Goal: Task Accomplishment & Management: Complete application form

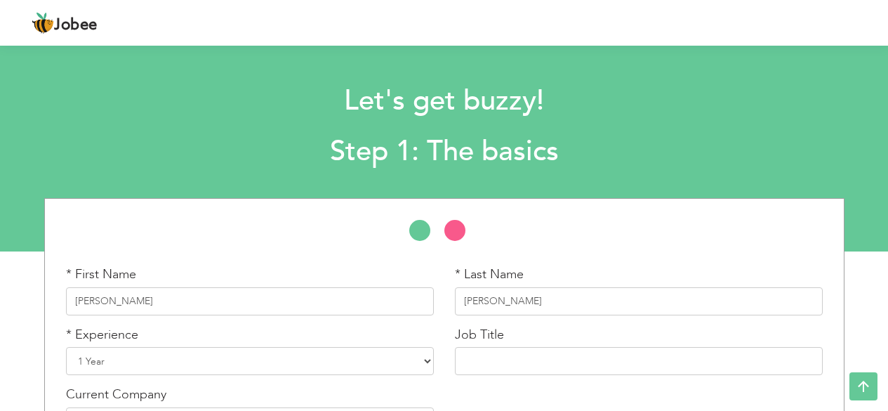
select select "3"
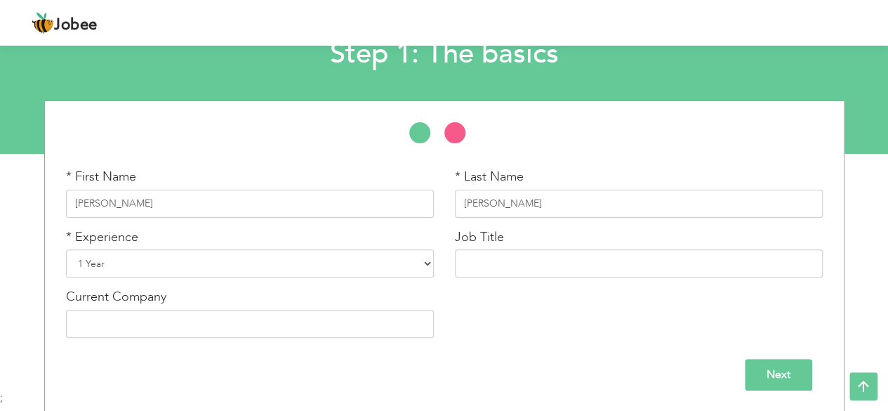
click at [755, 381] on input "Next" at bounding box center [778, 375] width 67 height 32
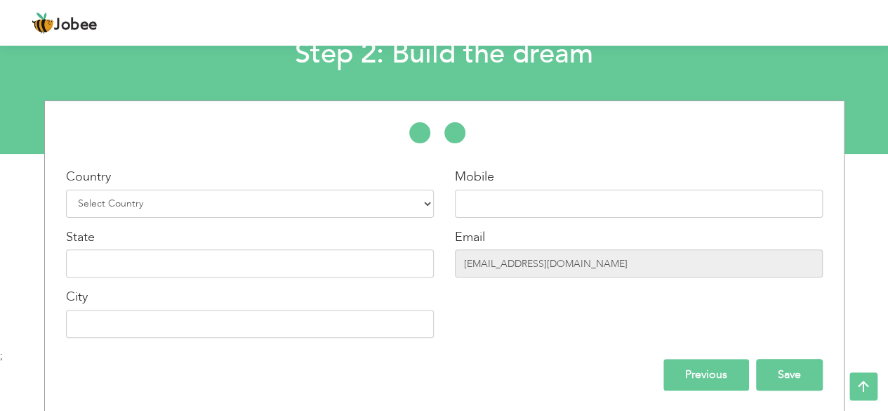
click at [771, 376] on input "Save" at bounding box center [789, 375] width 67 height 32
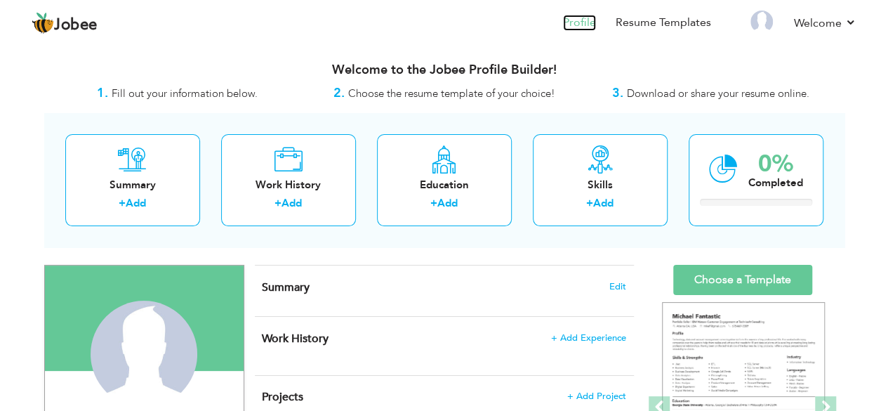
click at [578, 15] on link "Profile" at bounding box center [579, 23] width 33 height 16
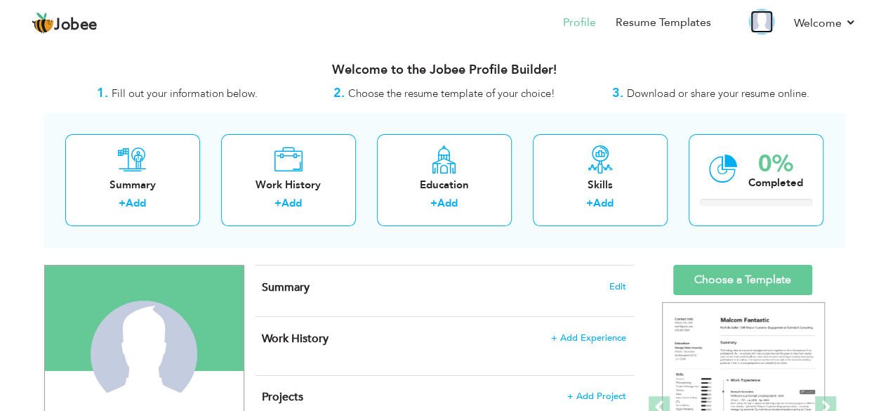
click at [760, 27] on img at bounding box center [761, 22] width 22 height 22
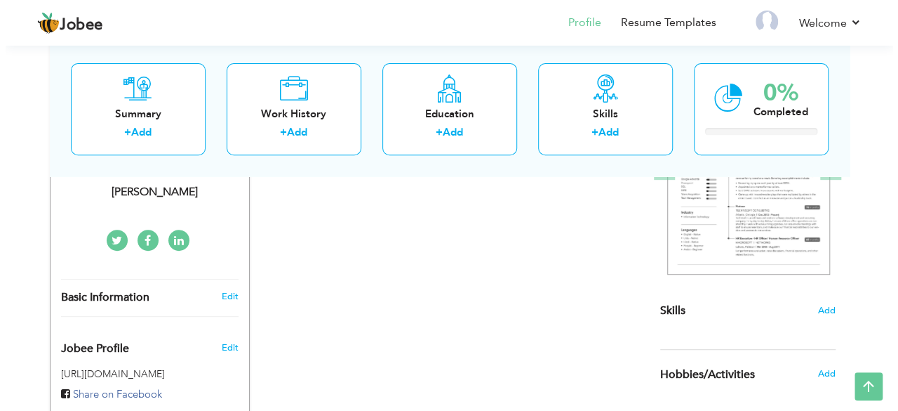
scroll to position [241, 0]
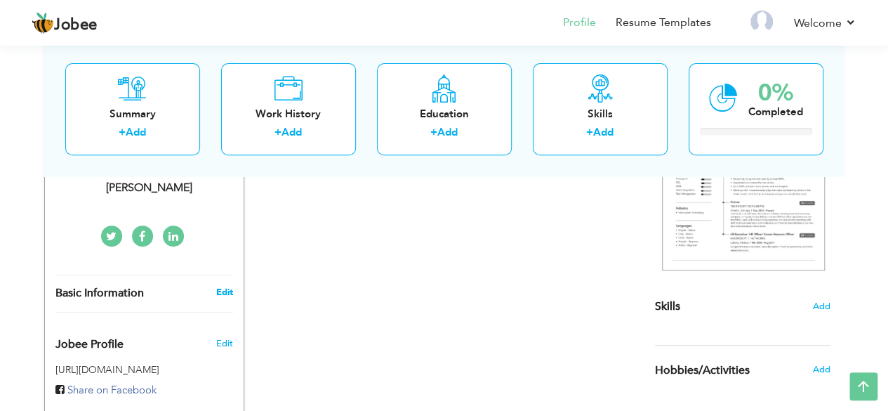
click at [231, 292] on link "Edit" at bounding box center [223, 292] width 17 height 13
type input "Malik fakhar"
type input "fayyaz"
select select "number:3"
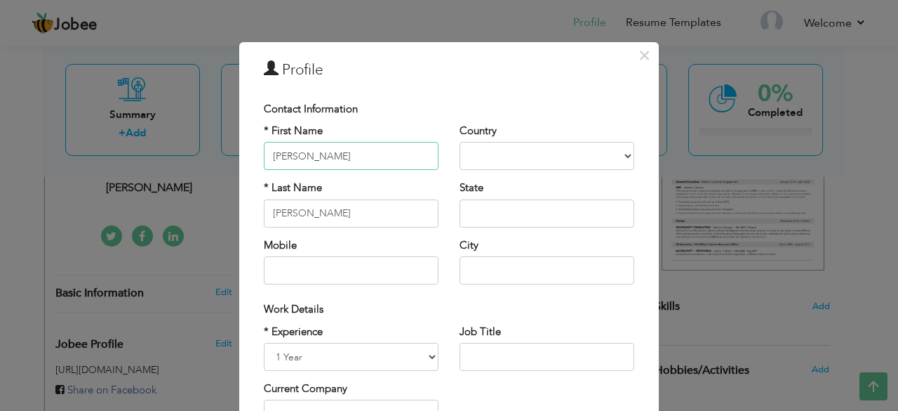
click at [382, 160] on input "Malik fakhar" at bounding box center [351, 156] width 175 height 28
click at [530, 142] on select "Afghanistan Albania Algeria American Samoa Andorra Angola Anguilla Antarctica A…" at bounding box center [547, 156] width 175 height 28
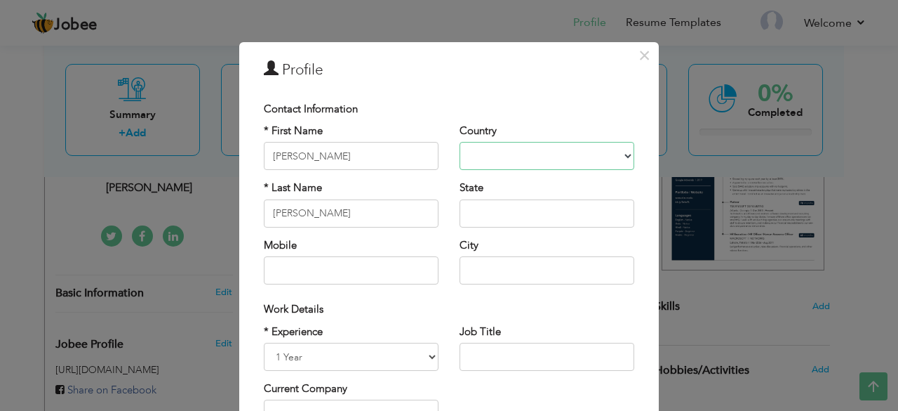
select select "number:166"
click at [527, 151] on select "Afghanistan Albania Algeria American Samoa Andorra Angola Anguilla Antarctica A…" at bounding box center [547, 156] width 175 height 28
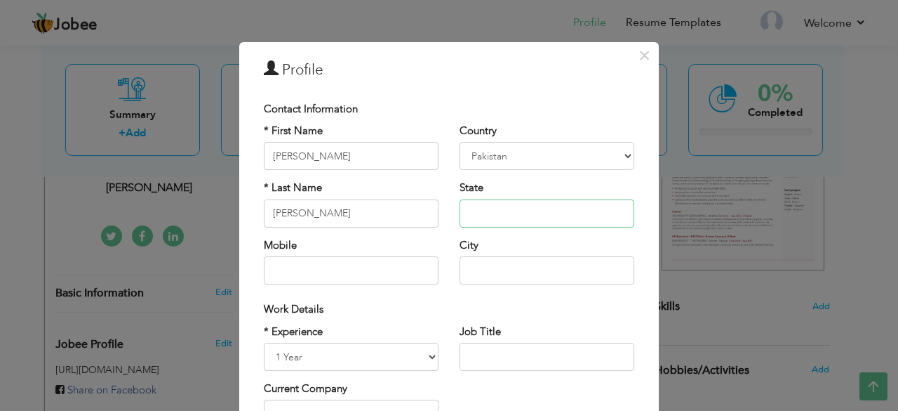
click at [466, 213] on input "text" at bounding box center [547, 213] width 175 height 28
click at [387, 260] on input "text" at bounding box center [351, 270] width 175 height 28
type input "03070232723"
click at [453, 273] on div "Country Afghanistan Albania Algeria American Samoa Andorra Angola Anguilla Anta…" at bounding box center [547, 209] width 196 height 171
click at [463, 273] on input "text" at bounding box center [547, 270] width 175 height 28
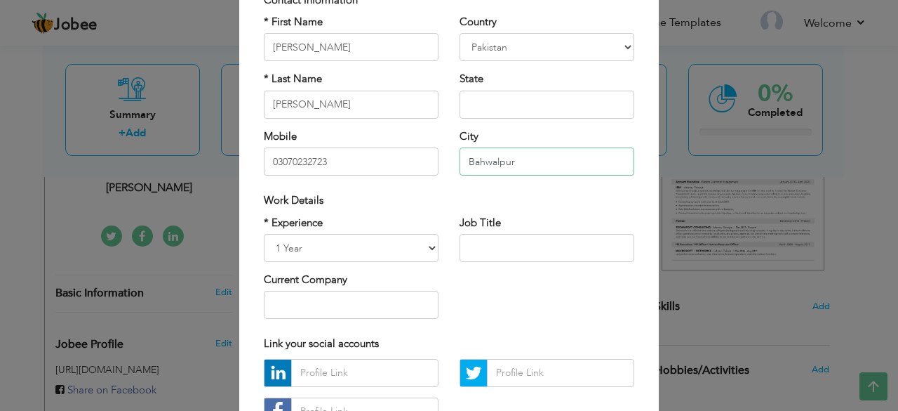
scroll to position [95, 0]
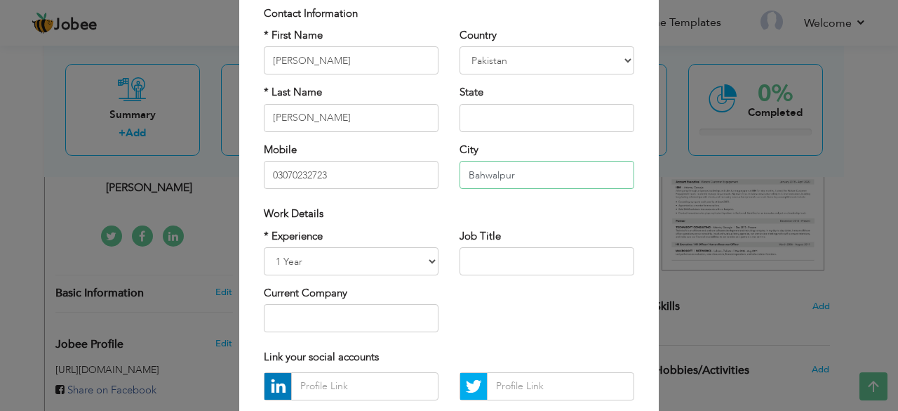
type input "Bahwalpur"
click at [483, 108] on input "text" at bounding box center [547, 118] width 175 height 28
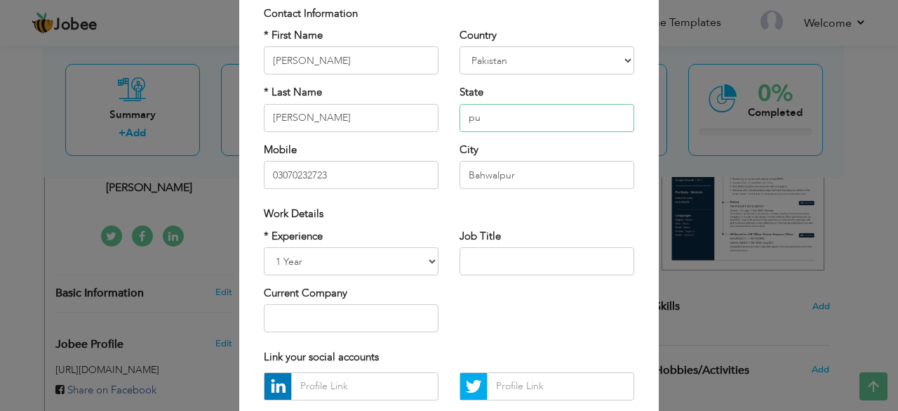
type input "p"
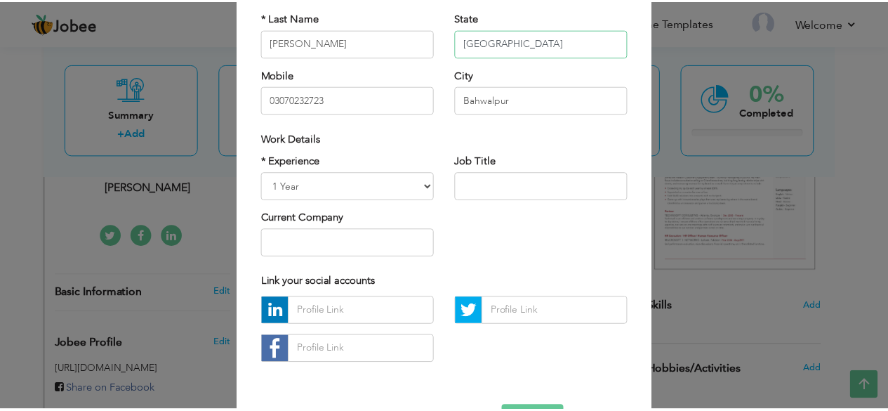
scroll to position [218, 0]
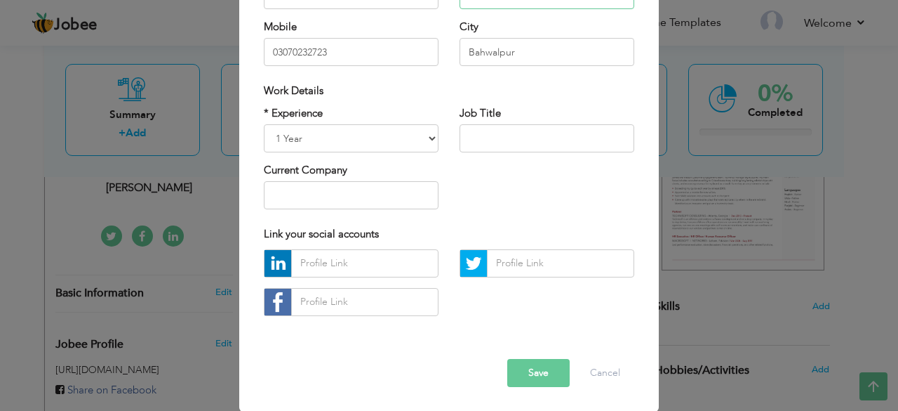
type input "[GEOGRAPHIC_DATA]"
click at [540, 377] on button "Save" at bounding box center [538, 373] width 62 height 28
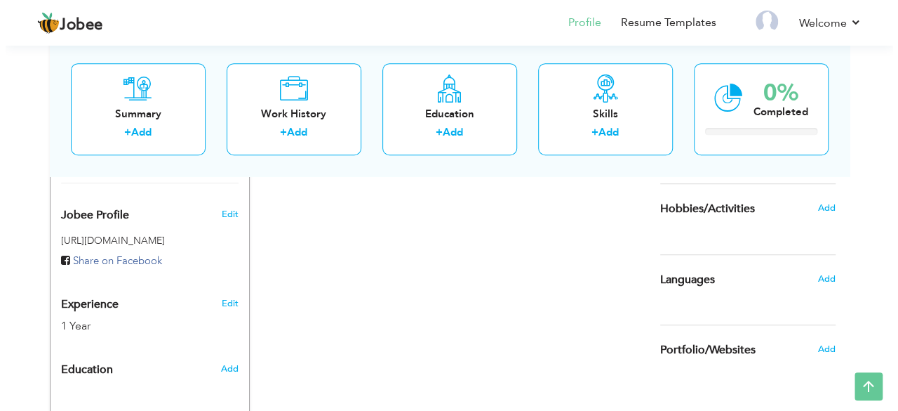
scroll to position [407, 0]
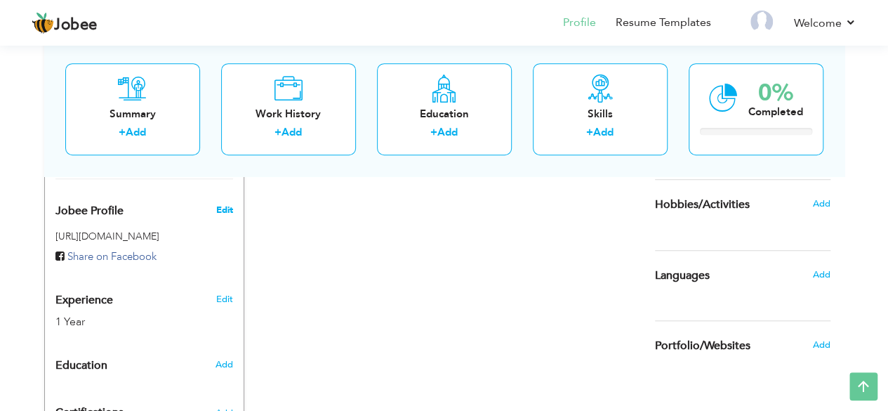
click at [220, 204] on span "Edit" at bounding box center [223, 210] width 17 height 13
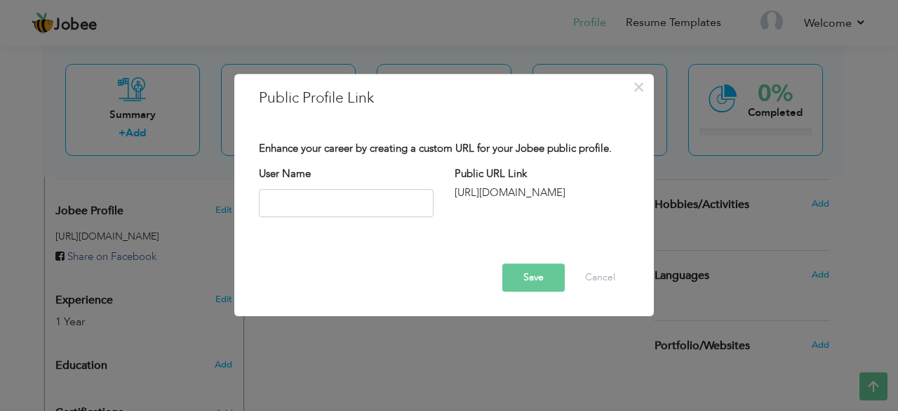
click at [220, 279] on div "× Public Profile Link Enhance your career by creating a custom URL for your Job…" at bounding box center [449, 205] width 898 height 411
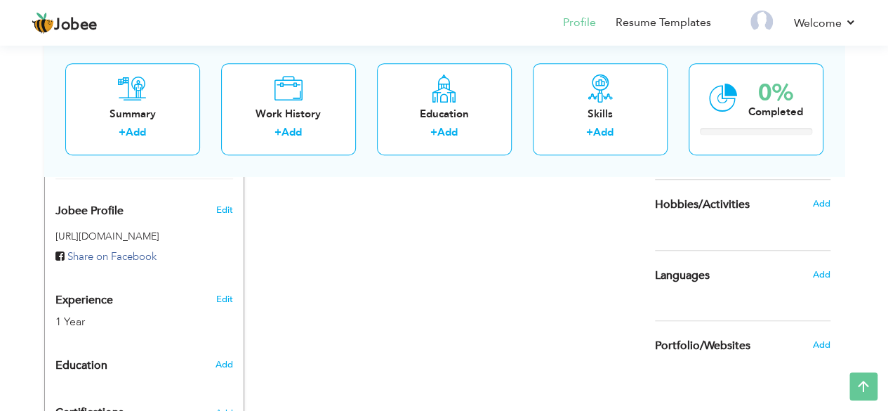
click at [220, 293] on link "Edit" at bounding box center [223, 299] width 17 height 13
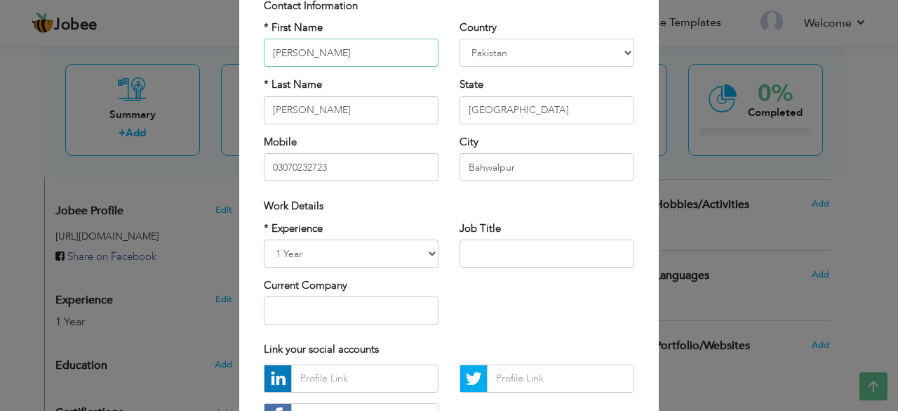
scroll to position [107, 0]
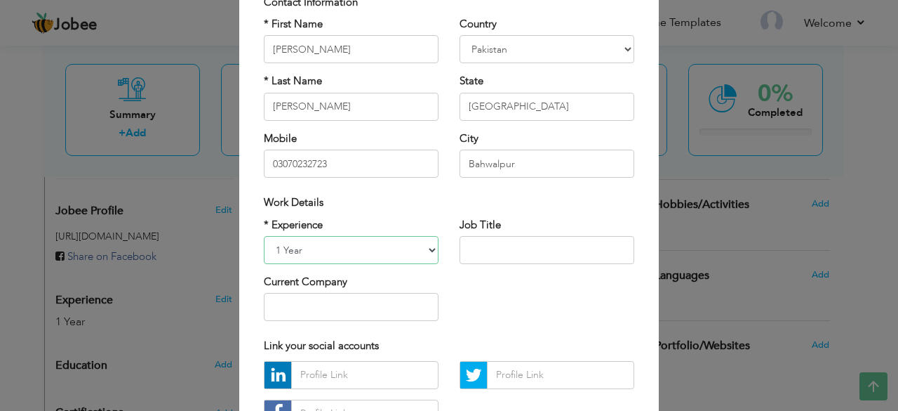
click at [427, 245] on select "Entry Level Less than 1 Year 1 Year 2 Years 3 Years 4 Years 5 Years 6 Years 7 Y…" at bounding box center [351, 250] width 175 height 28
select select "number:2"
click at [264, 236] on select "Entry Level Less than 1 Year 1 Year 2 Years 3 Years 4 Years 5 Years 6 Years 7 Y…" at bounding box center [351, 250] width 175 height 28
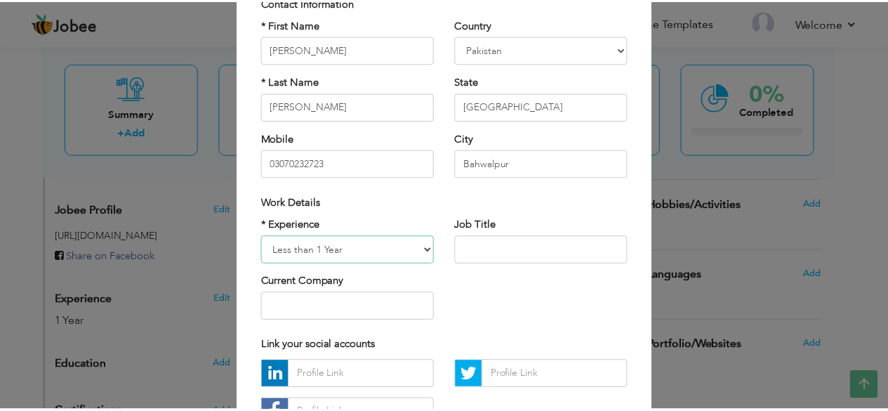
scroll to position [218, 0]
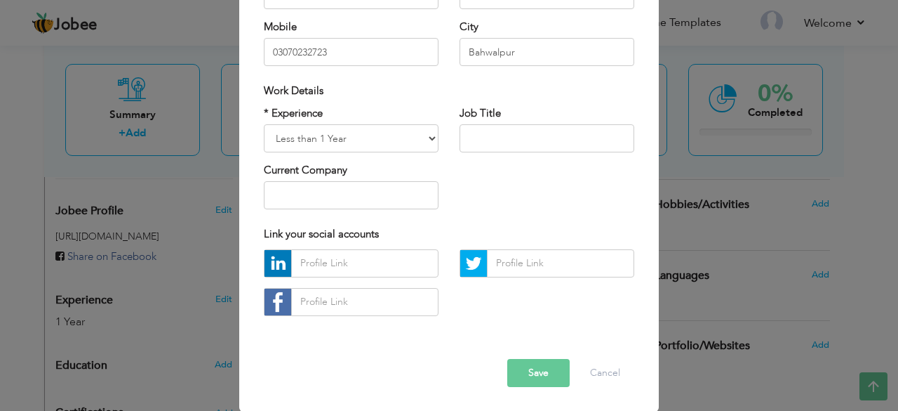
click at [532, 365] on button "Save" at bounding box center [538, 373] width 62 height 28
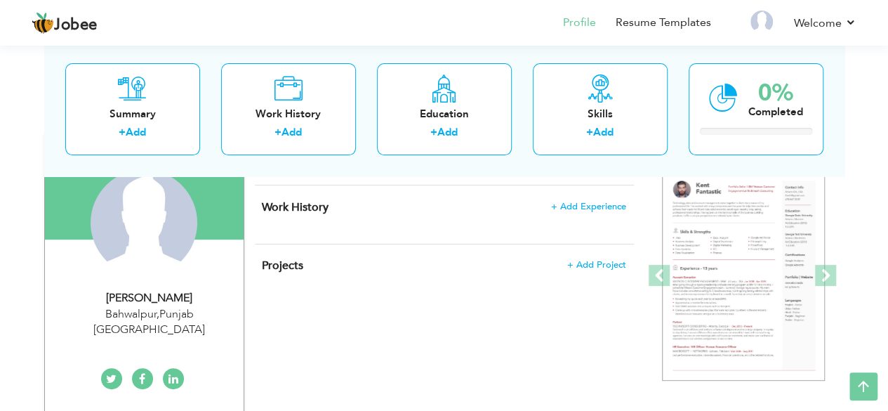
scroll to position [0, 0]
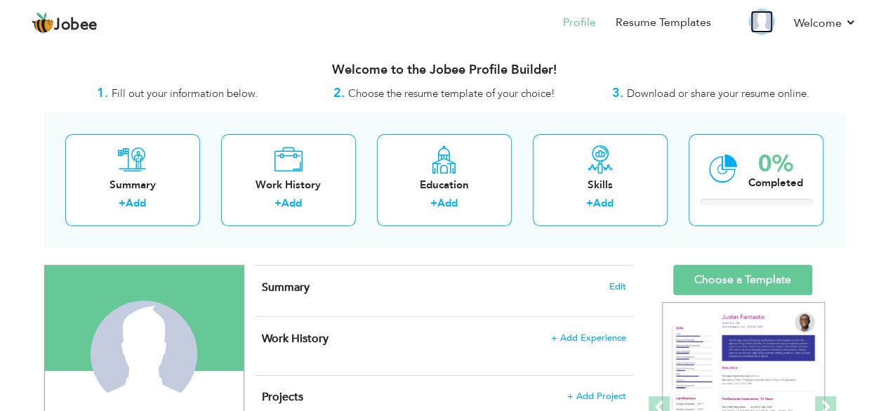
click at [762, 17] on img at bounding box center [761, 22] width 22 height 22
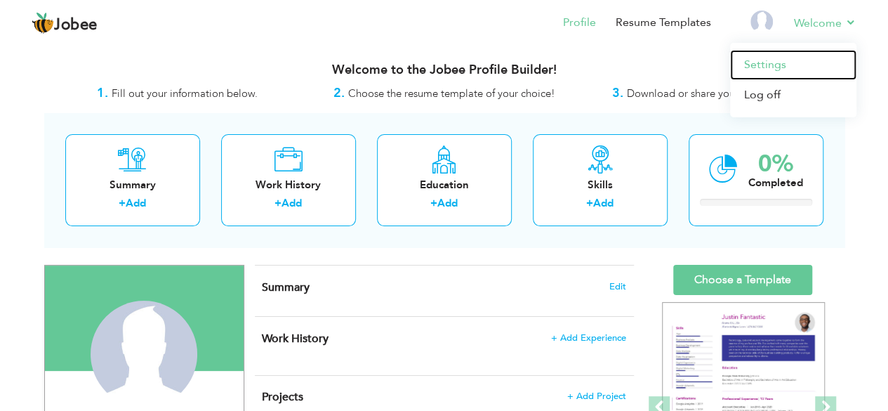
click at [781, 67] on link "Settings" at bounding box center [793, 65] width 126 height 30
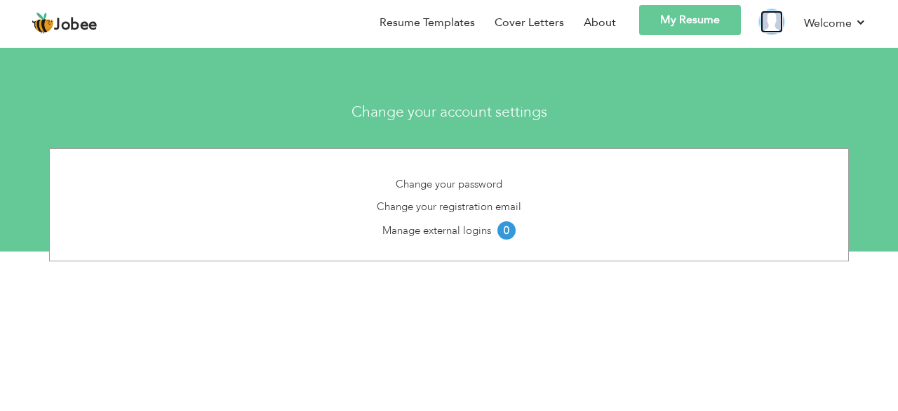
click at [773, 26] on img at bounding box center [772, 22] width 22 height 22
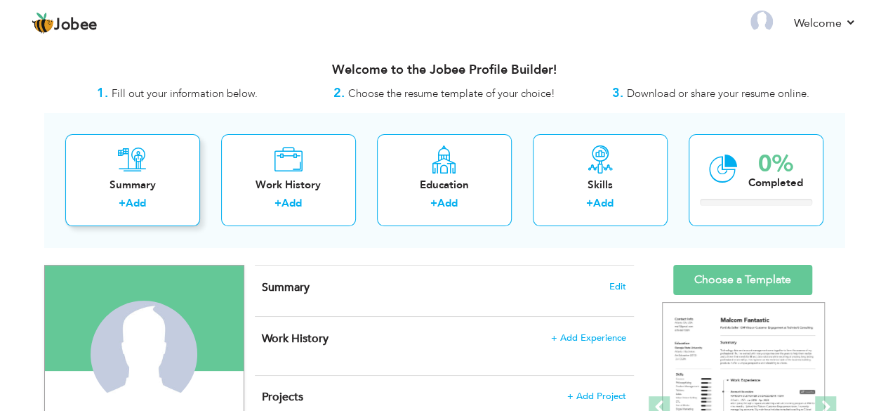
click at [131, 197] on link "Add" at bounding box center [136, 203] width 20 height 14
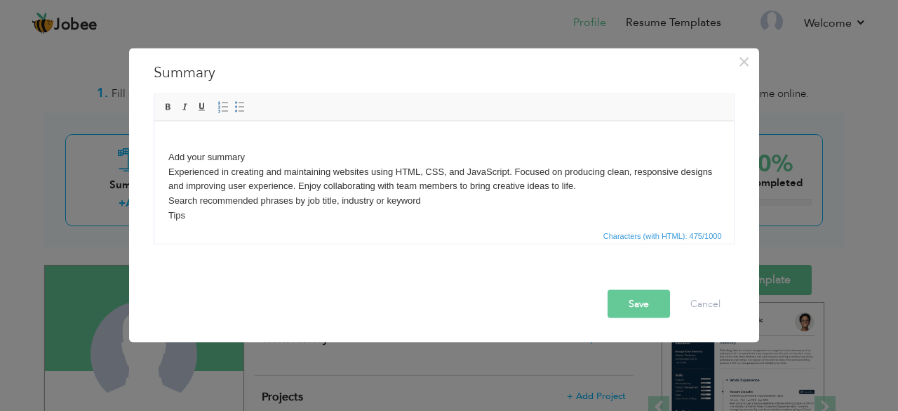
click at [246, 155] on body "Add your summary Experienced in creating and maintaining websites using HTML, C…" at bounding box center [444, 193] width 552 height 117
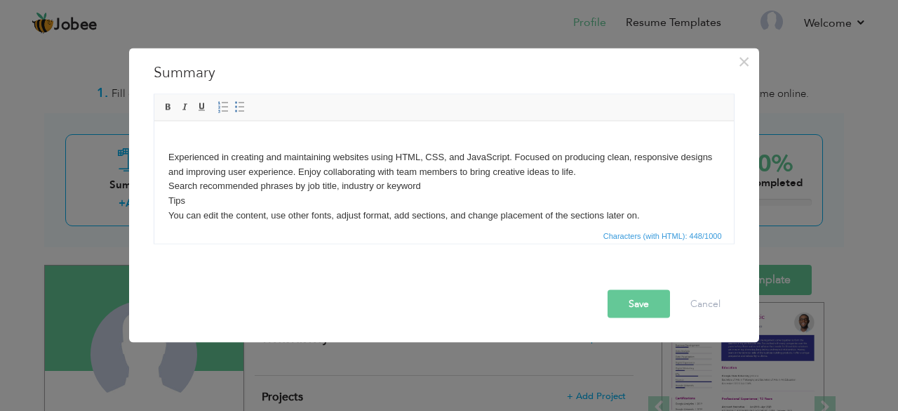
scroll to position [25, 0]
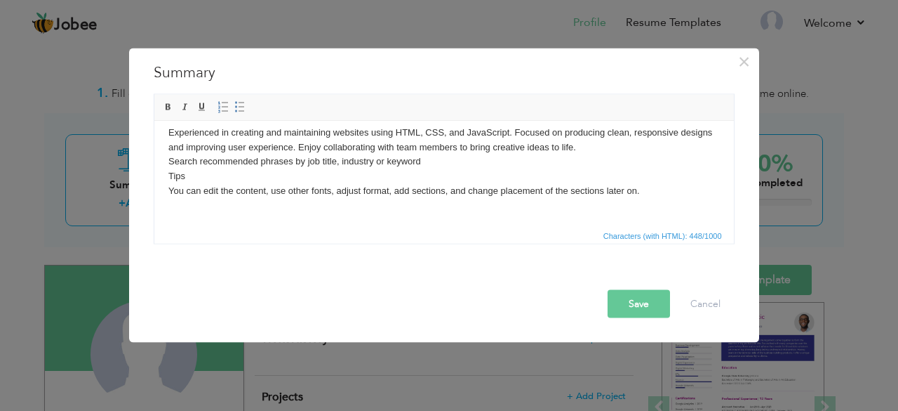
click at [640, 295] on button "Save" at bounding box center [639, 303] width 62 height 28
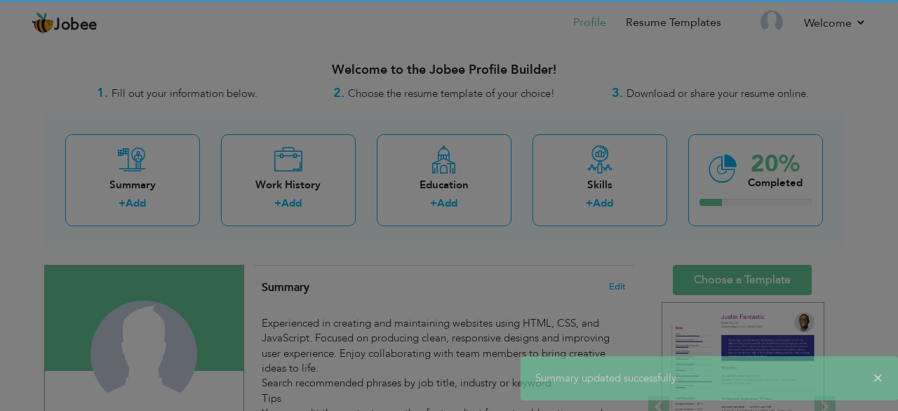
scroll to position [0, 0]
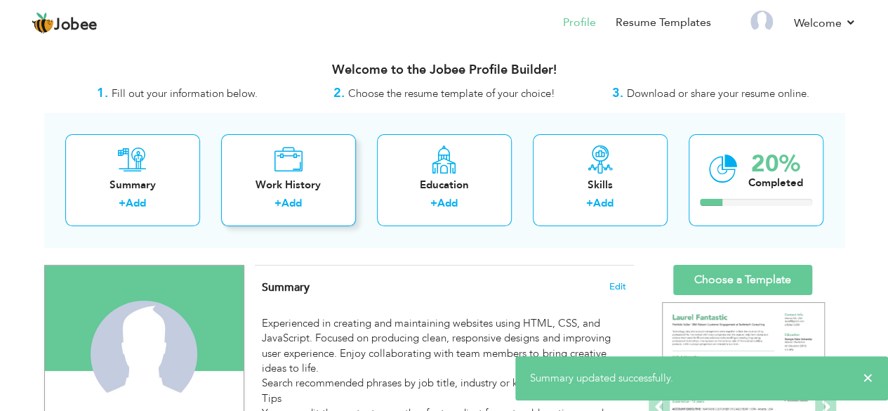
click at [300, 199] on link "Add" at bounding box center [291, 203] width 20 height 14
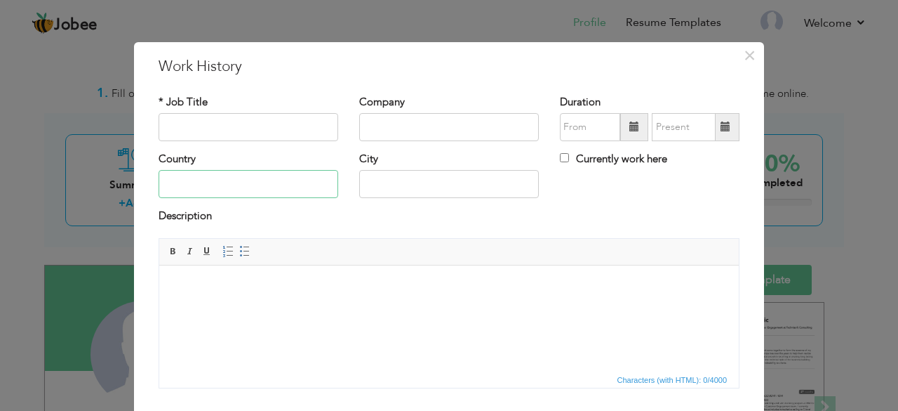
click at [227, 180] on input "text" at bounding box center [249, 184] width 180 height 28
type input "[GEOGRAPHIC_DATA]"
click at [424, 194] on input "Rahim Yar Khan" at bounding box center [449, 184] width 180 height 28
click at [432, 187] on input "Rahim Yar Khan" at bounding box center [449, 184] width 180 height 28
type input "R"
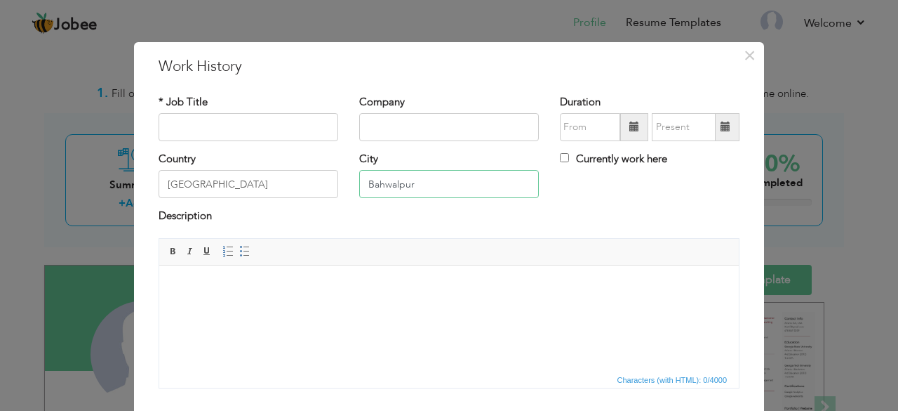
type input "Bahwalpur"
click at [390, 121] on input "text" at bounding box center [449, 127] width 180 height 28
click at [286, 123] on input "text" at bounding box center [249, 127] width 180 height 28
type input "b"
type input "Basic web developer"
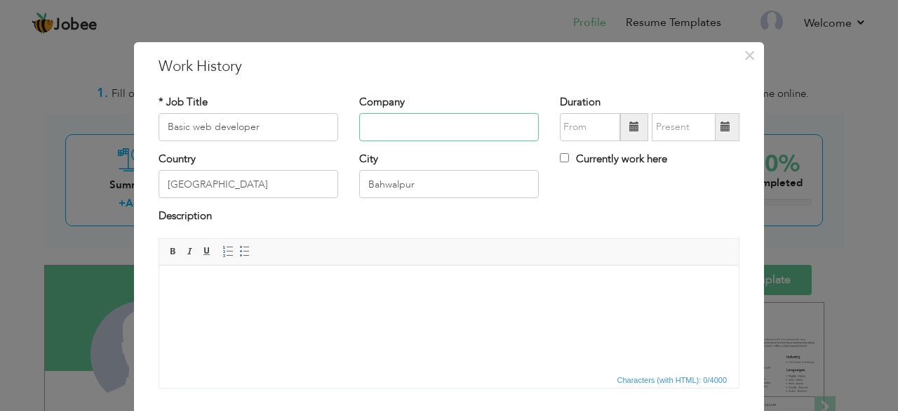
click at [364, 133] on input "text" at bounding box center [449, 127] width 180 height 28
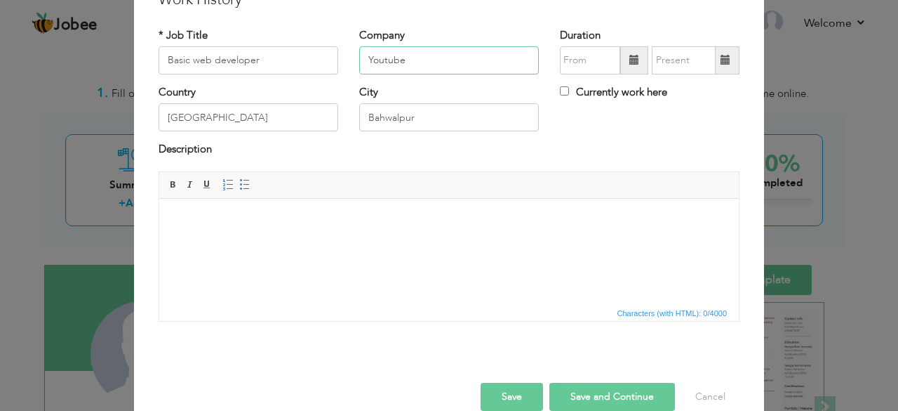
scroll to position [68, 0]
type input "Youtube"
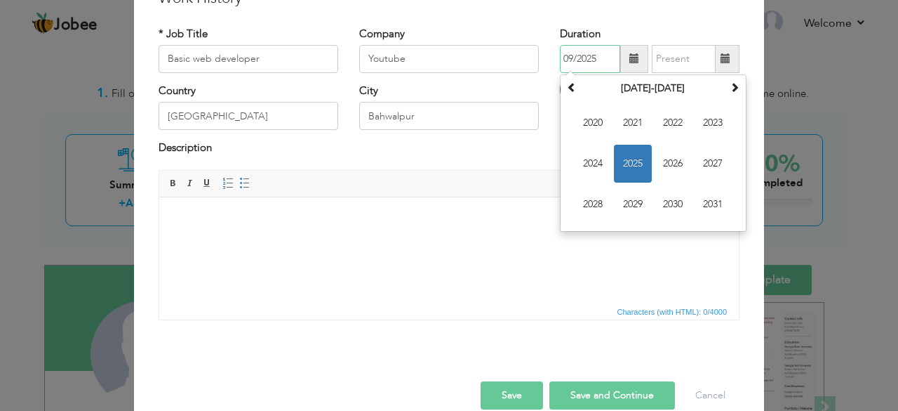
click at [591, 55] on input "09/2025" at bounding box center [590, 59] width 60 height 28
click at [626, 163] on span "2025" at bounding box center [633, 164] width 38 height 38
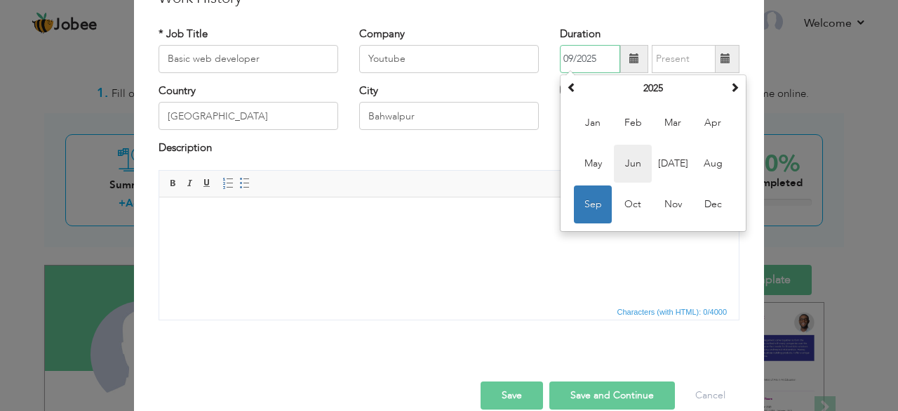
click at [634, 159] on span "Jun" at bounding box center [633, 164] width 38 height 38
type input "06/2025"
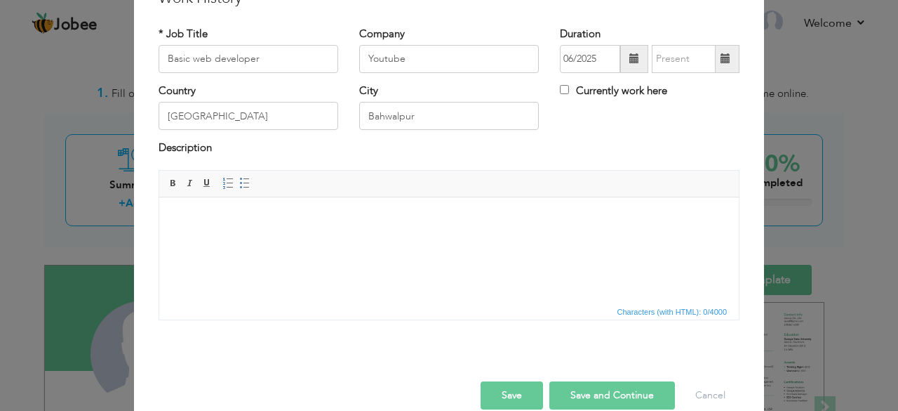
click at [564, 88] on label "Currently work here" at bounding box center [613, 91] width 107 height 15
click at [564, 88] on input "Currently work here" at bounding box center [564, 89] width 9 height 9
checkbox input "true"
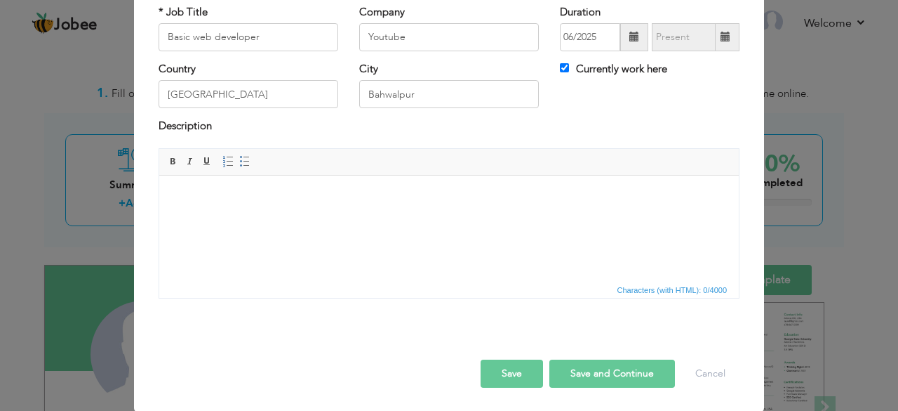
click at [585, 371] on button "Save and Continue" at bounding box center [613, 373] width 126 height 28
checkbox input "false"
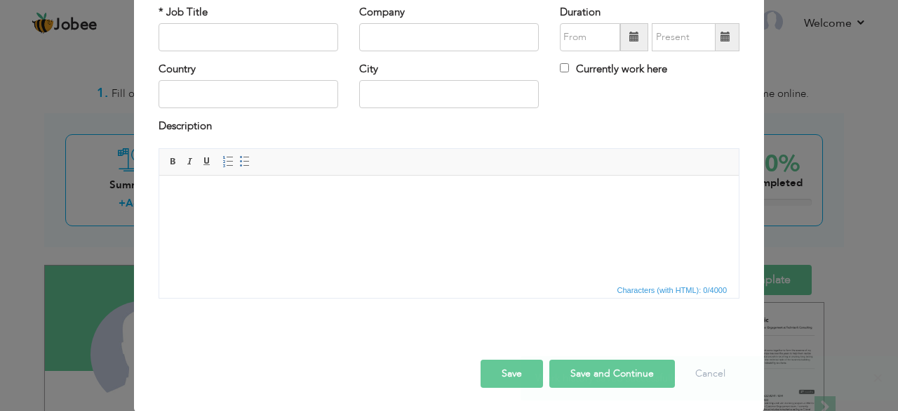
click at [528, 363] on button "Save" at bounding box center [512, 373] width 62 height 28
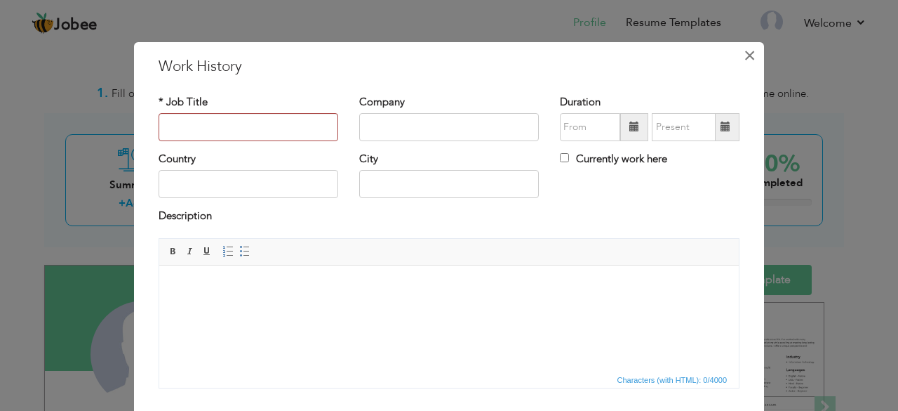
click at [750, 55] on span "×" at bounding box center [750, 55] width 12 height 25
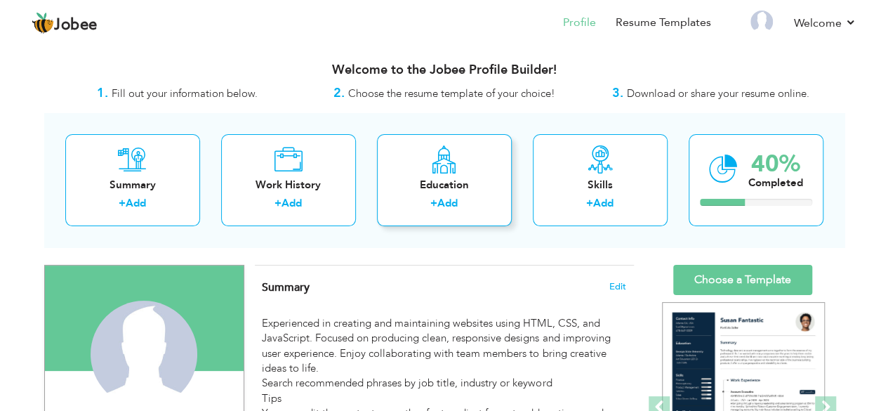
click at [455, 201] on link "Add" at bounding box center [447, 203] width 20 height 14
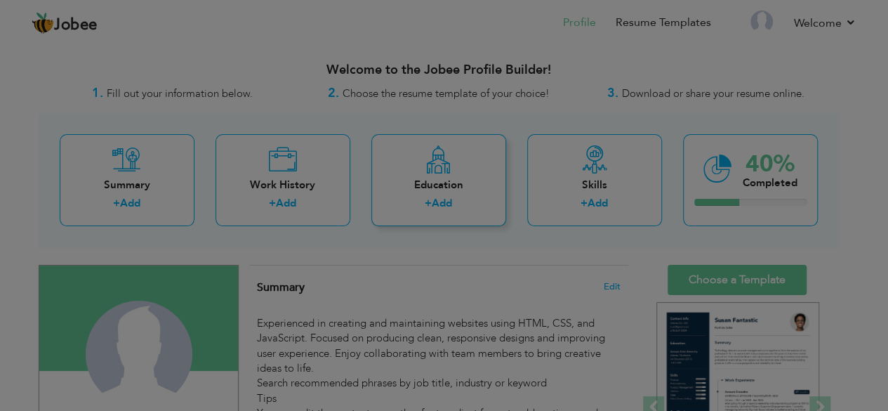
radio input "true"
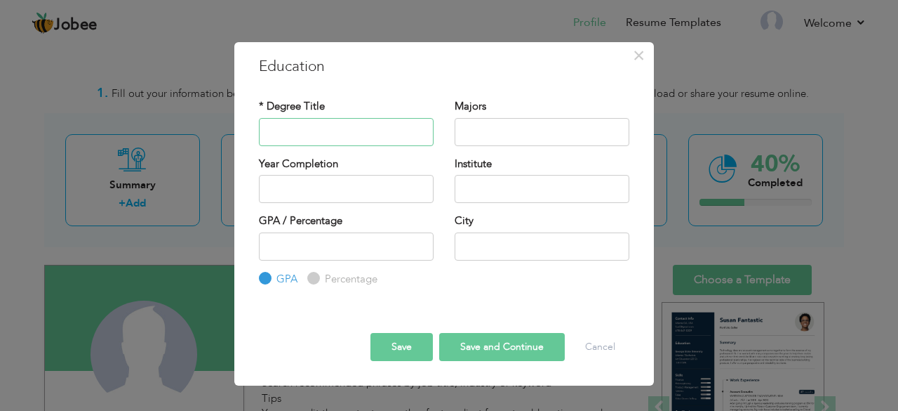
click at [365, 137] on input "text" at bounding box center [346, 132] width 175 height 28
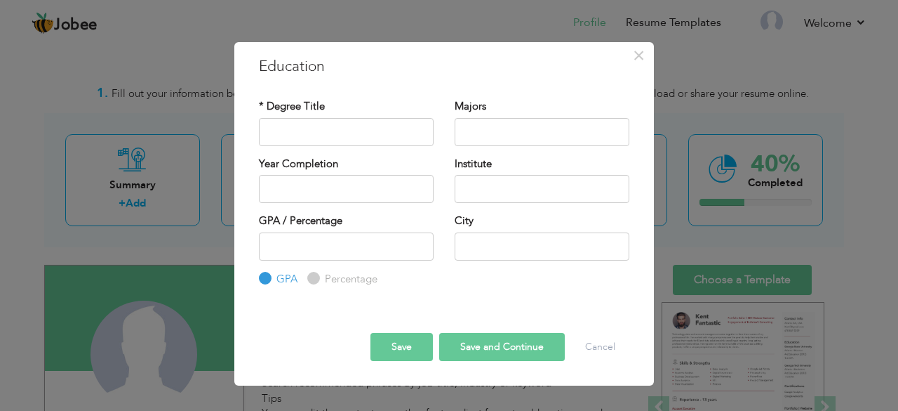
click at [319, 276] on div "Percentage" at bounding box center [342, 278] width 70 height 15
click at [314, 277] on input "Percentage" at bounding box center [311, 278] width 9 height 9
radio input "true"
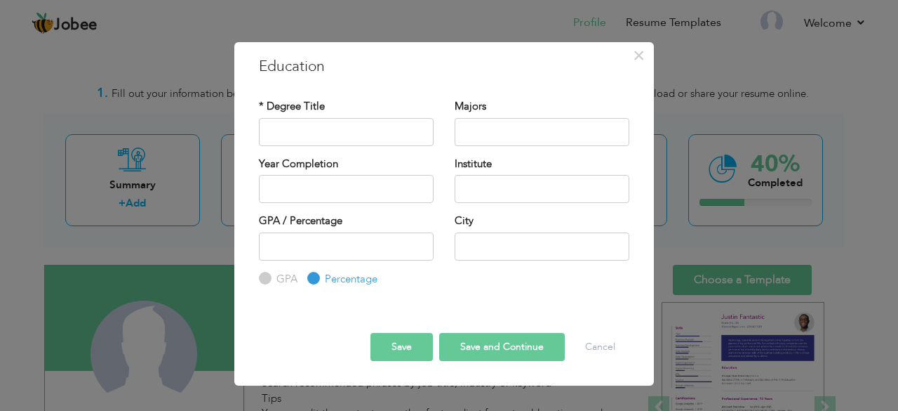
drag, startPoint x: 314, startPoint y: 277, endPoint x: 310, endPoint y: 134, distance: 143.2
click at [310, 134] on div "* Degree Title Majors Year Completion Institute" at bounding box center [444, 192] width 392 height 209
click at [310, 134] on input "text" at bounding box center [346, 132] width 175 height 28
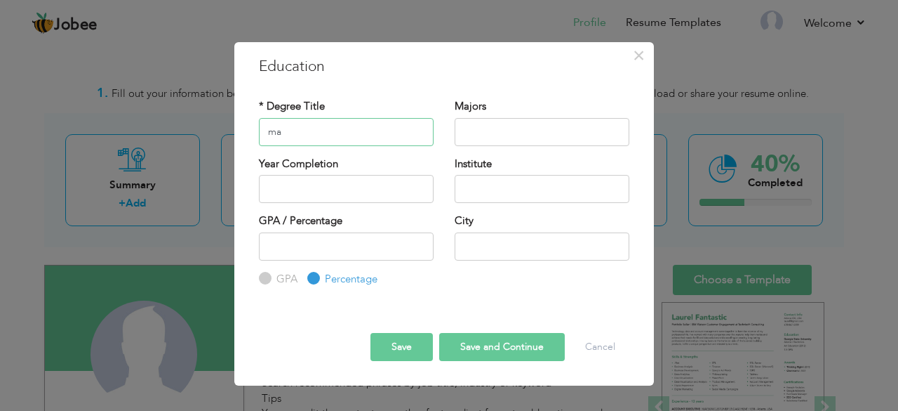
type input "m"
type input "Matric"
click at [482, 123] on input "text" at bounding box center [542, 132] width 175 height 28
type input "science"
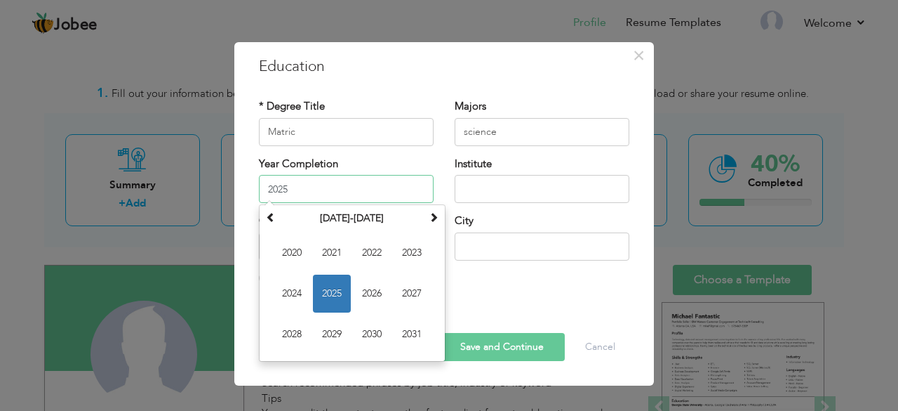
click at [356, 190] on input "2025" at bounding box center [346, 189] width 175 height 28
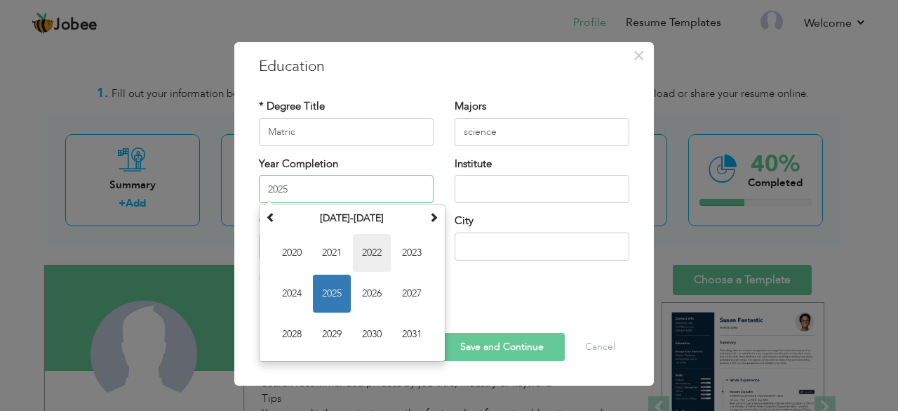
click at [371, 258] on span "2022" at bounding box center [372, 253] width 38 height 38
type input "2022"
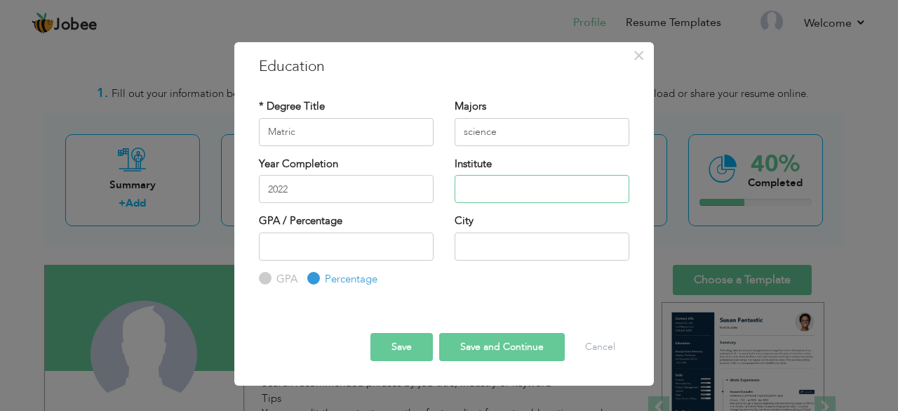
click at [490, 197] on input "text" at bounding box center [542, 189] width 175 height 28
type input "g"
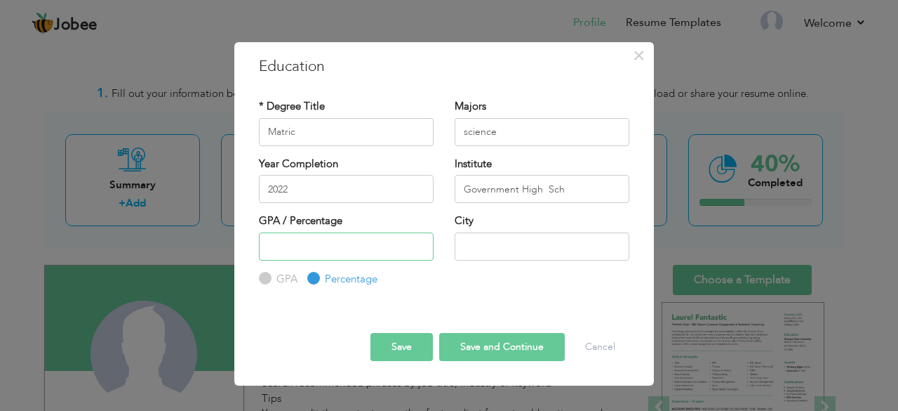
click at [385, 242] on input "number" at bounding box center [346, 246] width 175 height 28
click at [567, 187] on input "Government High Sch" at bounding box center [542, 189] width 175 height 28
type input "Government High School"
click at [532, 240] on input "text" at bounding box center [542, 246] width 175 height 28
type input "l"
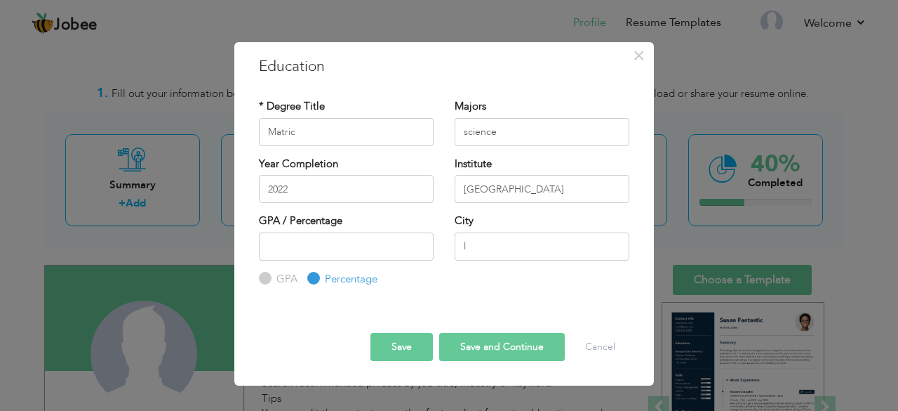
click at [191, 272] on div "× Education * Degree Title Matric Majors science Year Completion l" at bounding box center [449, 205] width 898 height 411
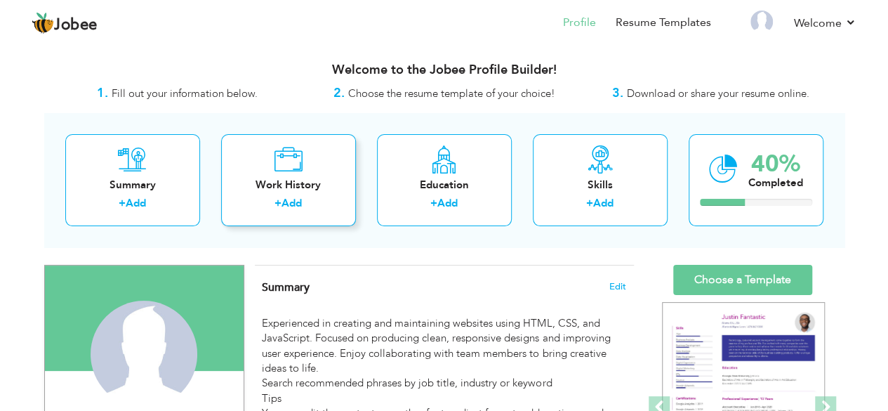
click at [314, 197] on div "+ Add" at bounding box center [288, 205] width 112 height 18
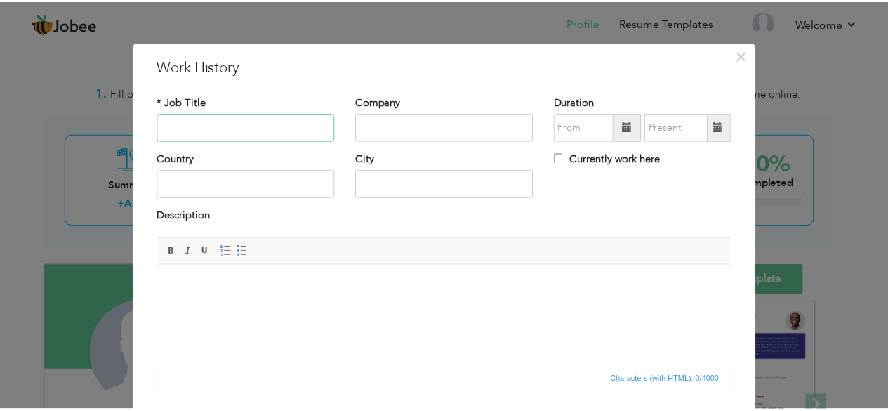
scroll to position [90, 0]
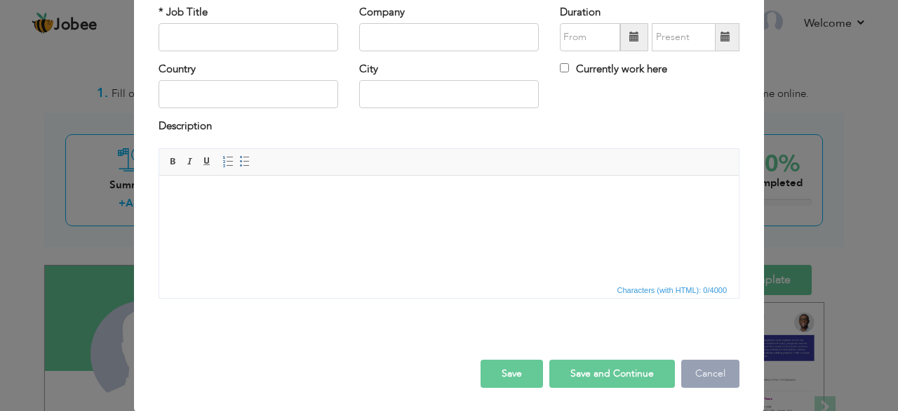
click at [708, 372] on button "Cancel" at bounding box center [711, 373] width 58 height 28
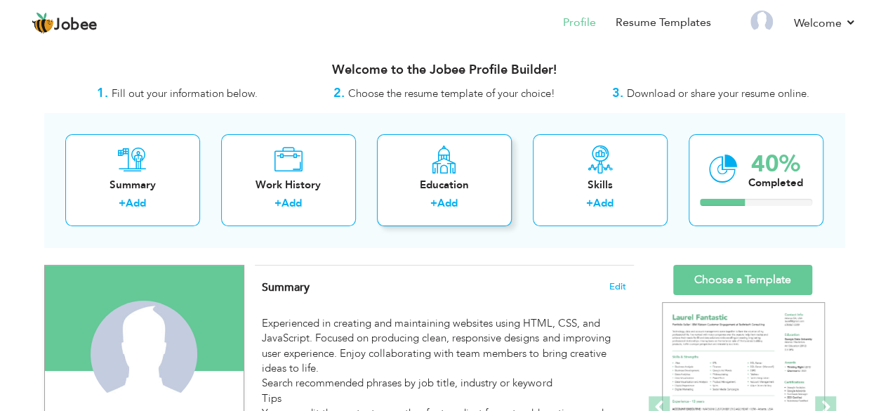
click at [471, 171] on div "Education + Add" at bounding box center [444, 180] width 135 height 92
radio input "true"
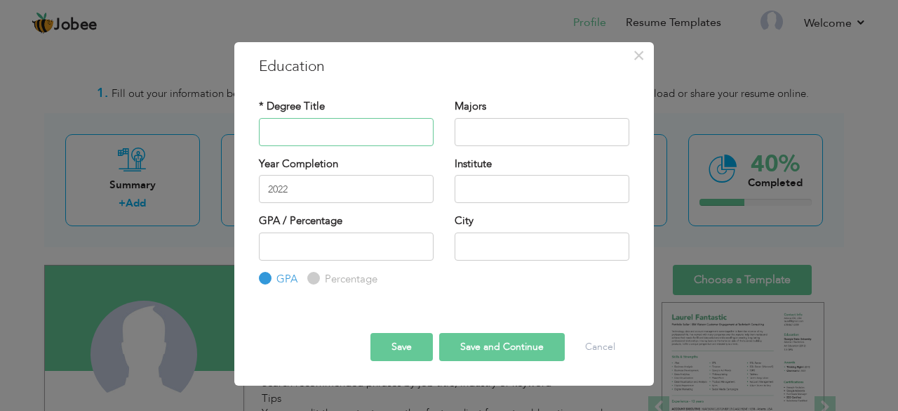
click at [386, 135] on input "text" at bounding box center [346, 132] width 175 height 28
type input "Matric"
click at [484, 129] on input "text" at bounding box center [542, 132] width 175 height 28
type input "science"
click at [476, 182] on input "text" at bounding box center [542, 189] width 175 height 28
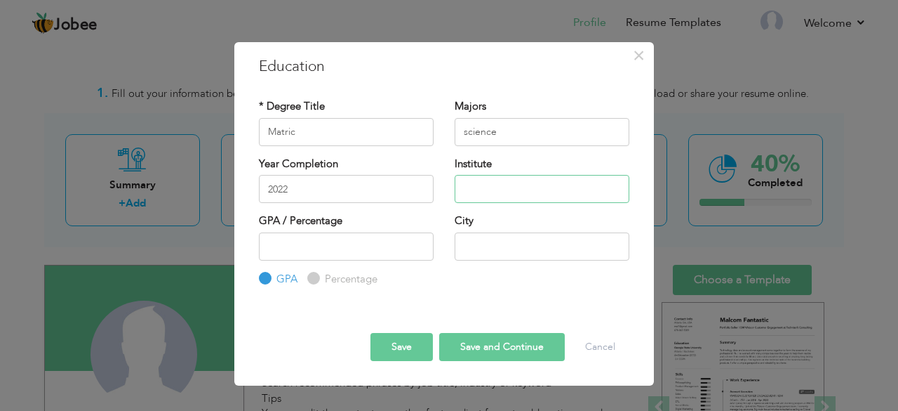
type input "Government High School"
click at [505, 253] on input "text" at bounding box center [542, 246] width 175 height 28
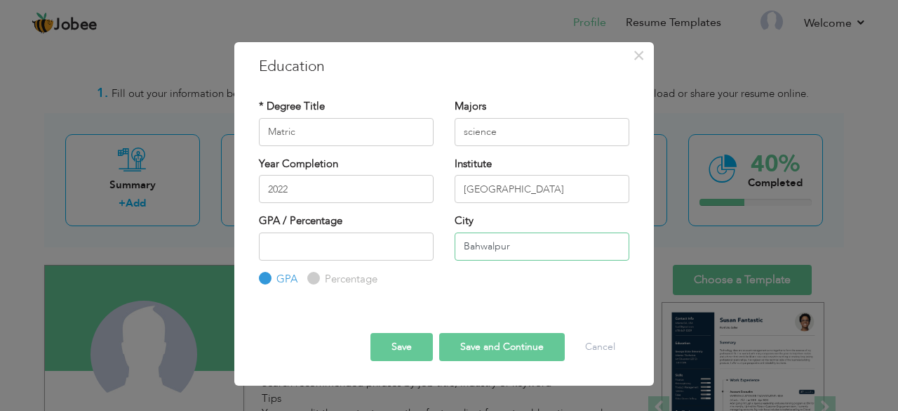
type input "Bahwalpur"
click at [418, 238] on input "number" at bounding box center [346, 246] width 175 height 28
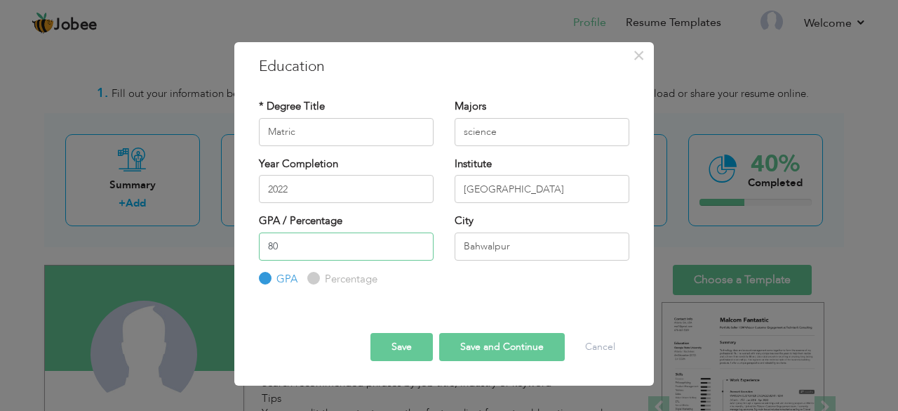
type input "8"
click at [480, 354] on button "Save and Continue" at bounding box center [502, 347] width 126 height 28
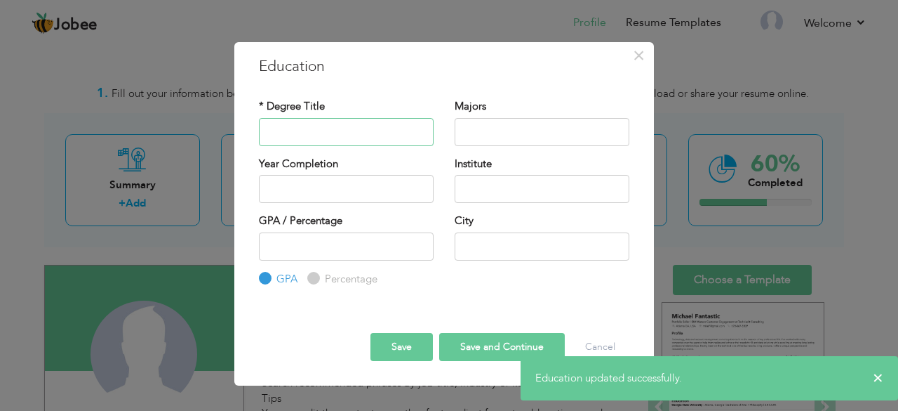
click at [379, 133] on input "text" at bounding box center [346, 132] width 175 height 28
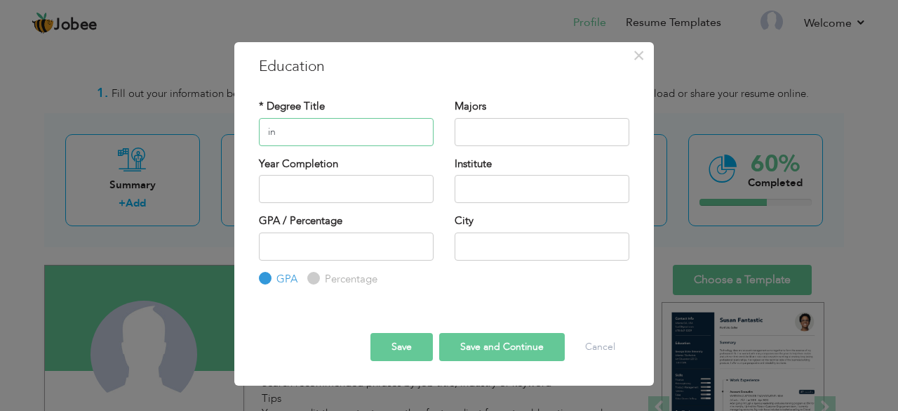
type input "i"
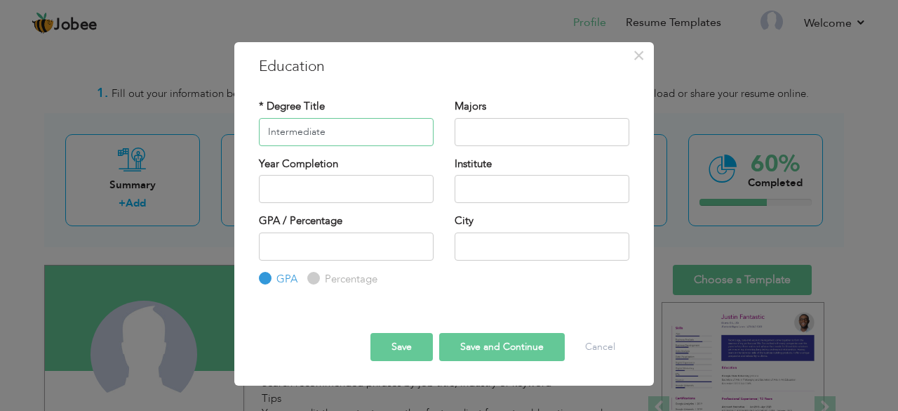
type input "Intermediate"
click at [469, 127] on input "text" at bounding box center [542, 132] width 175 height 28
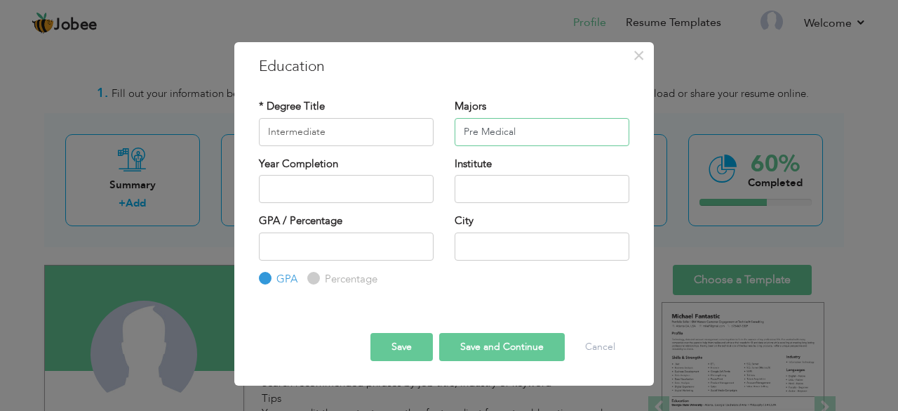
type input "Pre Medical"
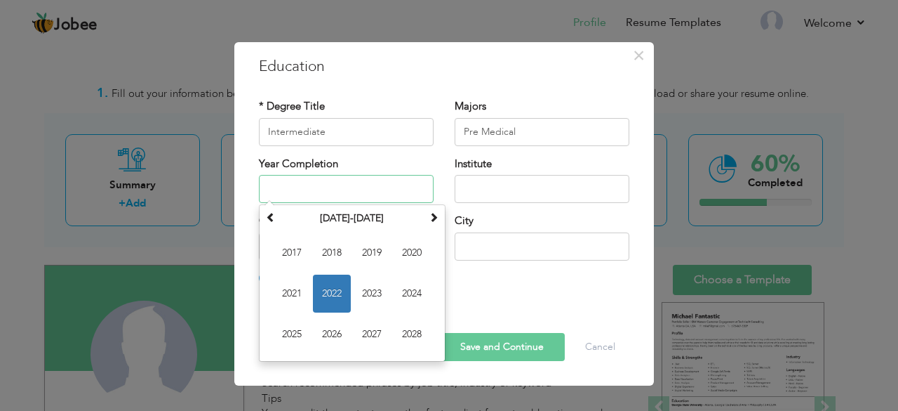
click at [344, 190] on input "text" at bounding box center [346, 189] width 175 height 28
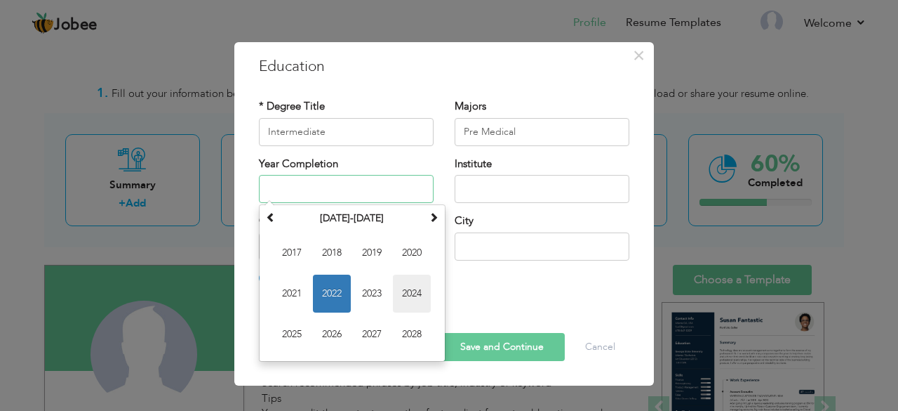
click at [399, 296] on span "2024" at bounding box center [412, 293] width 38 height 38
type input "2024"
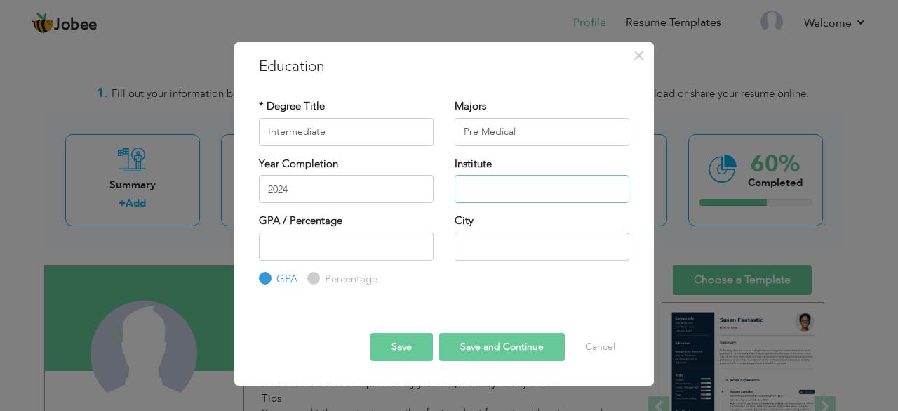
click at [475, 196] on input "text" at bounding box center [542, 189] width 175 height 28
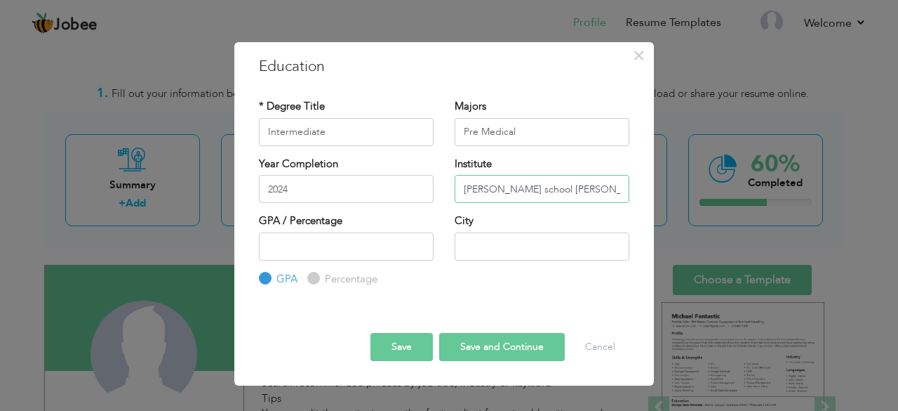
type input "[PERSON_NAME] school [PERSON_NAME]"
click at [312, 281] on input "Percentage" at bounding box center [311, 278] width 9 height 9
radio input "true"
click at [312, 249] on input "number" at bounding box center [346, 246] width 175 height 28
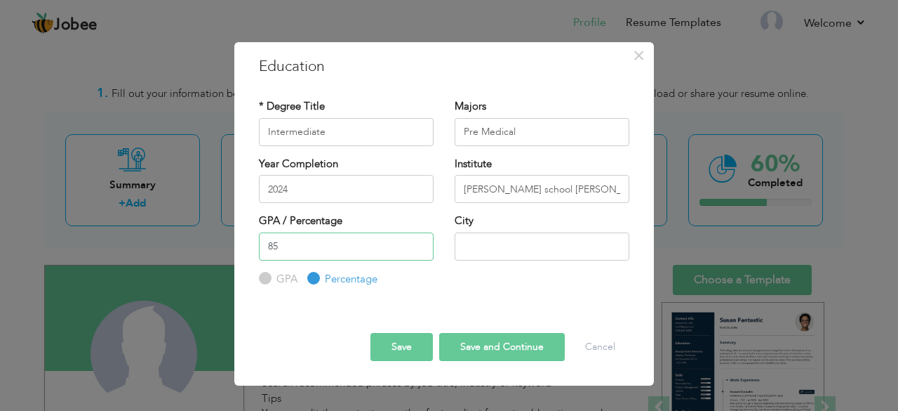
type input "85"
click at [482, 255] on input "text" at bounding box center [542, 246] width 175 height 28
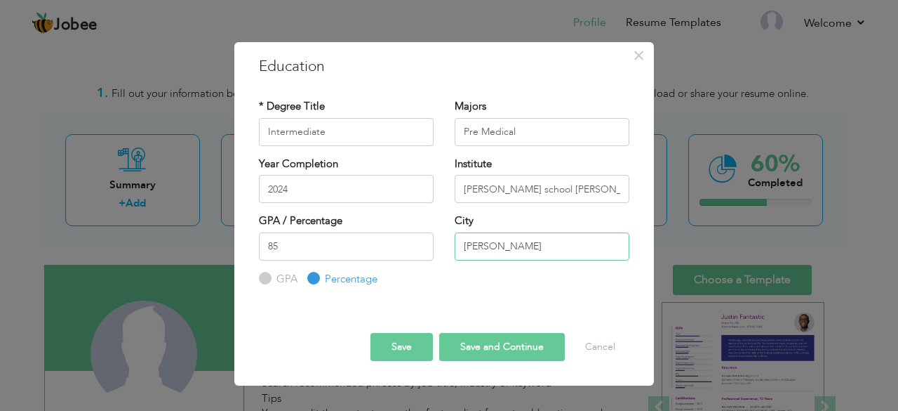
type input "[PERSON_NAME]"
click at [491, 344] on button "Save and Continue" at bounding box center [502, 347] width 126 height 28
radio input "true"
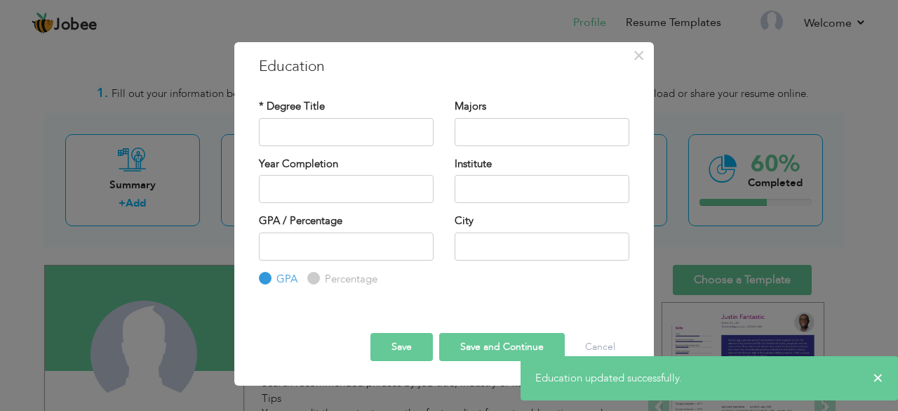
click at [491, 344] on button "Save and Continue" at bounding box center [502, 347] width 126 height 28
click at [298, 127] on input "text" at bounding box center [346, 132] width 175 height 28
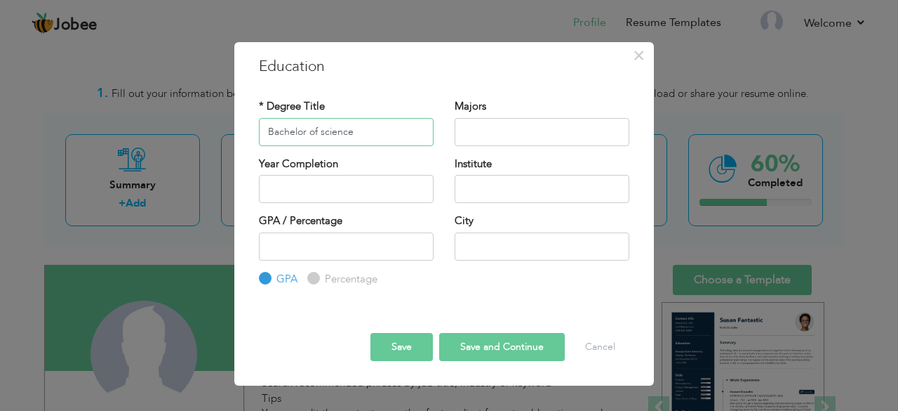
type input "Bachelor of science"
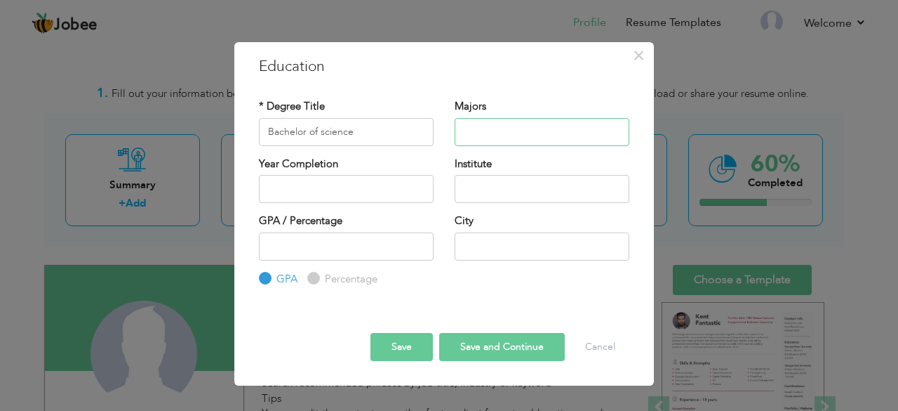
click at [493, 141] on input "text" at bounding box center [542, 132] width 175 height 28
type input "Artificial Intelligence"
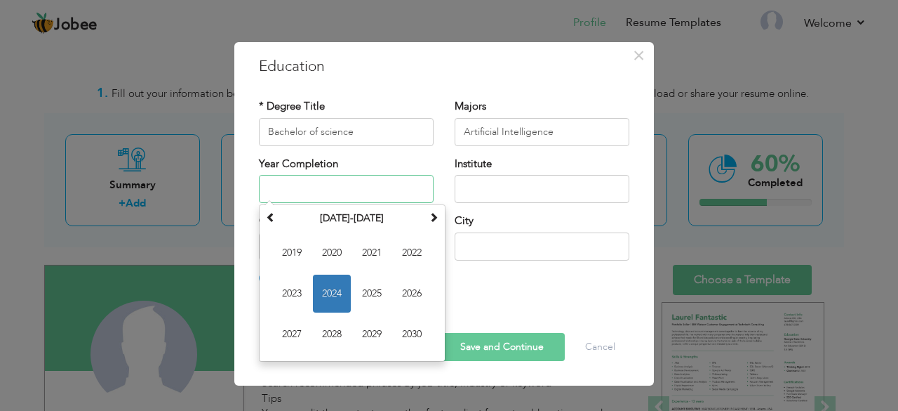
click at [376, 197] on input "text" at bounding box center [346, 189] width 175 height 28
click at [350, 187] on input "text" at bounding box center [346, 189] width 175 height 28
type input "s"
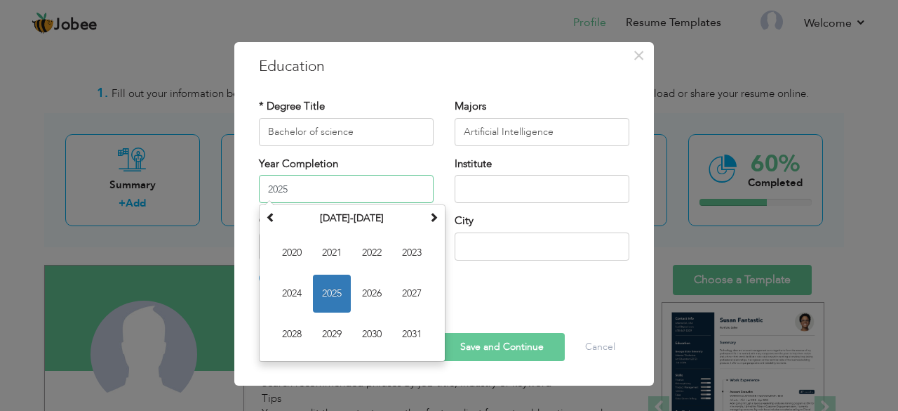
type input "2025"
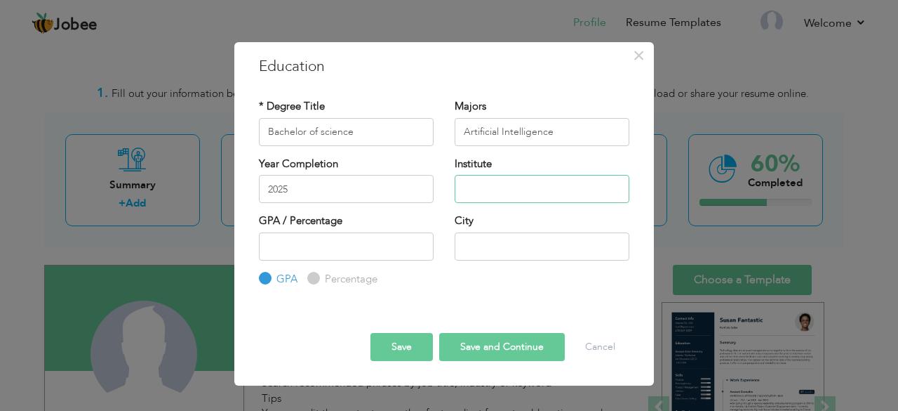
click at [465, 182] on input "text" at bounding box center [542, 189] width 175 height 28
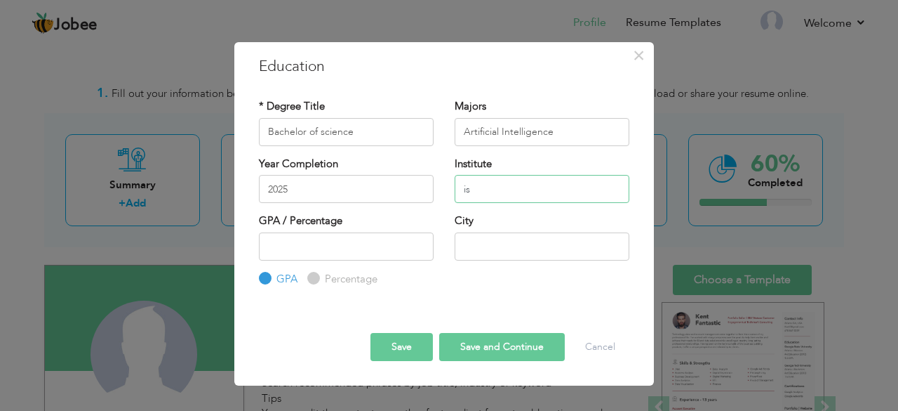
type input "i"
type input "[GEOGRAPHIC_DATA] Bahwalpur"
click at [334, 246] on input "number" at bounding box center [346, 246] width 175 height 28
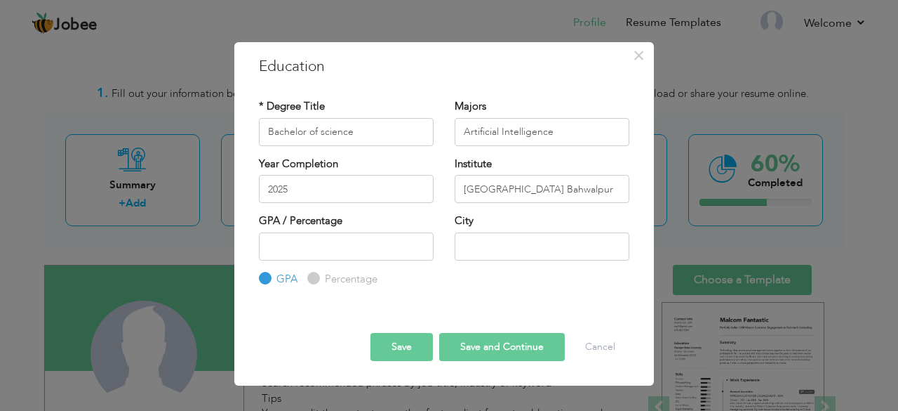
click at [321, 274] on label "Percentage" at bounding box center [349, 279] width 56 height 15
click at [316, 274] on input "Percentage" at bounding box center [311, 278] width 9 height 9
radio input "true"
click at [295, 237] on input "number" at bounding box center [346, 246] width 175 height 28
click at [425, 253] on input "number" at bounding box center [346, 246] width 175 height 28
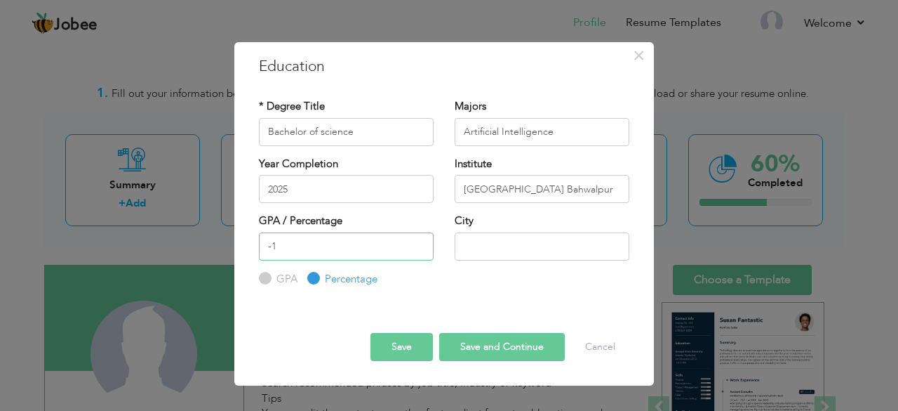
click at [420, 251] on input "-1" at bounding box center [346, 246] width 175 height 28
click at [420, 251] on input "-2" at bounding box center [346, 246] width 175 height 28
click at [420, 251] on input "-3" at bounding box center [346, 246] width 175 height 28
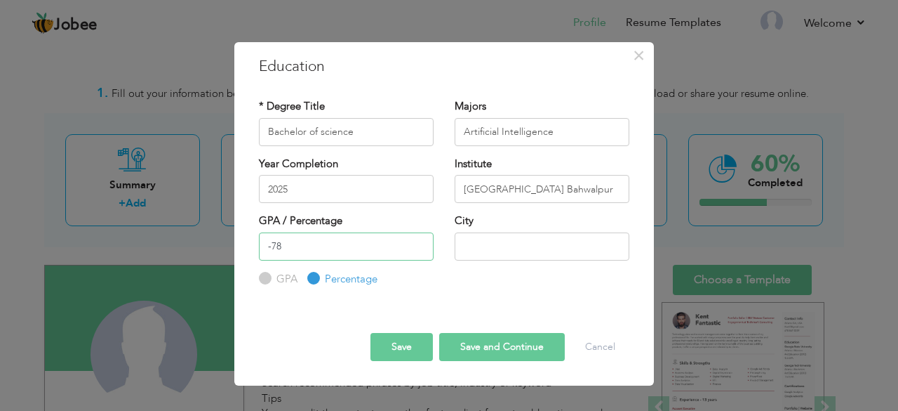
click at [418, 251] on input "-78" at bounding box center [346, 246] width 175 height 28
click at [418, 251] on input "-79" at bounding box center [346, 246] width 175 height 28
click at [418, 251] on input "-80" at bounding box center [346, 246] width 175 height 28
type input "-81"
click at [418, 251] on input "-81" at bounding box center [346, 246] width 175 height 28
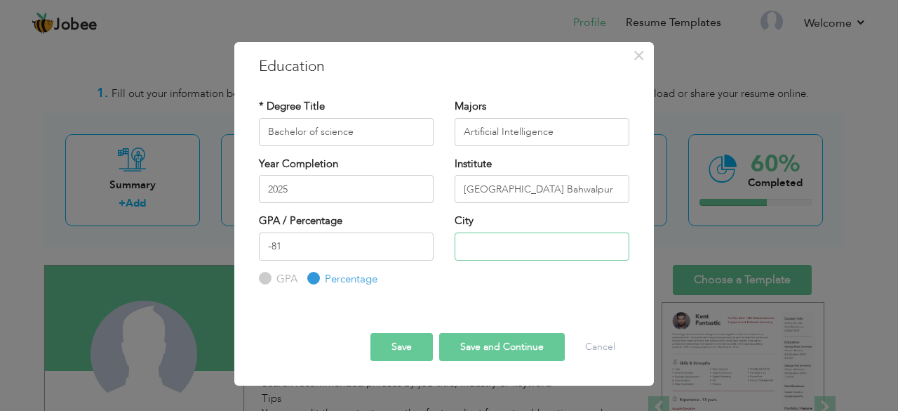
click at [485, 254] on input "text" at bounding box center [542, 246] width 175 height 28
type input "Bahwalpur"
click at [496, 342] on button "Save and Continue" at bounding box center [502, 347] width 126 height 28
click at [273, 275] on label "GPA" at bounding box center [285, 279] width 25 height 15
click at [268, 275] on input "GPA" at bounding box center [263, 278] width 9 height 9
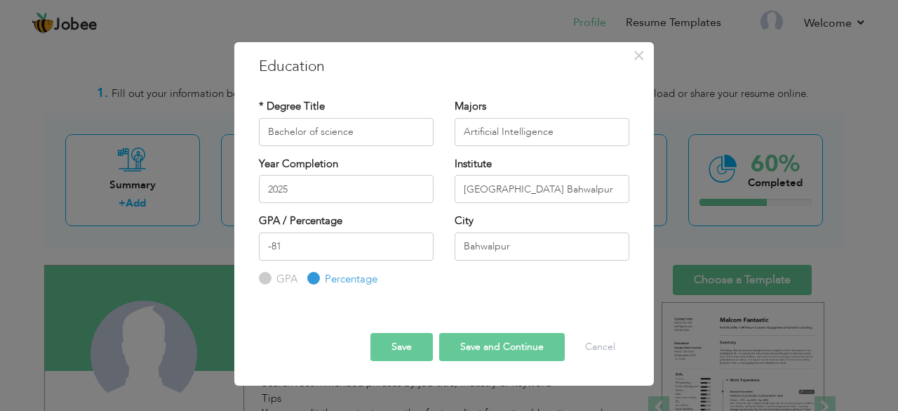
radio input "true"
drag, startPoint x: 288, startPoint y: 248, endPoint x: 252, endPoint y: 237, distance: 37.5
click at [252, 237] on div "GPA / Percentage -81 GPA Percentage" at bounding box center [346, 249] width 196 height 73
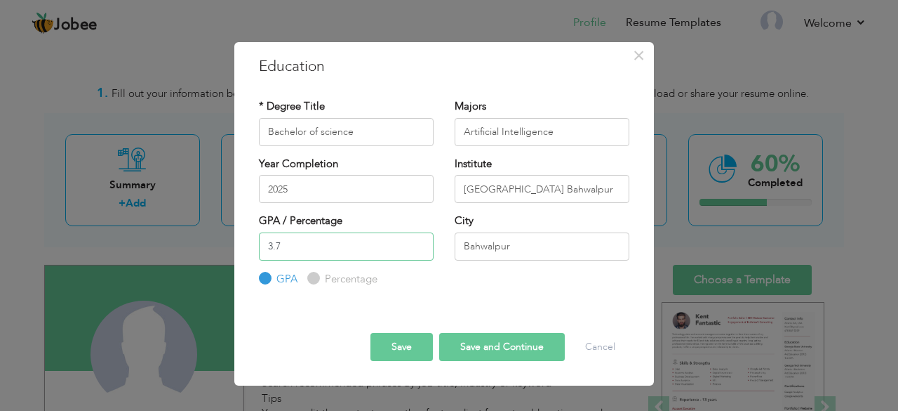
type input "3.7"
click at [489, 349] on button "Save and Continue" at bounding box center [502, 347] width 126 height 28
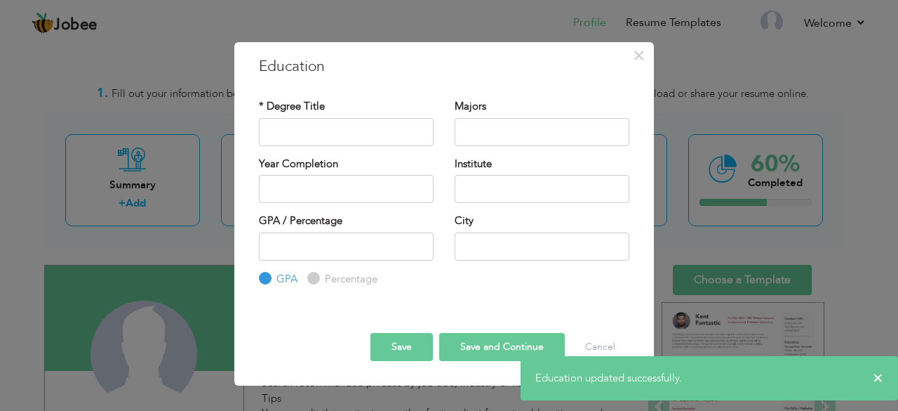
click at [484, 347] on button "Save and Continue" at bounding box center [502, 347] width 126 height 28
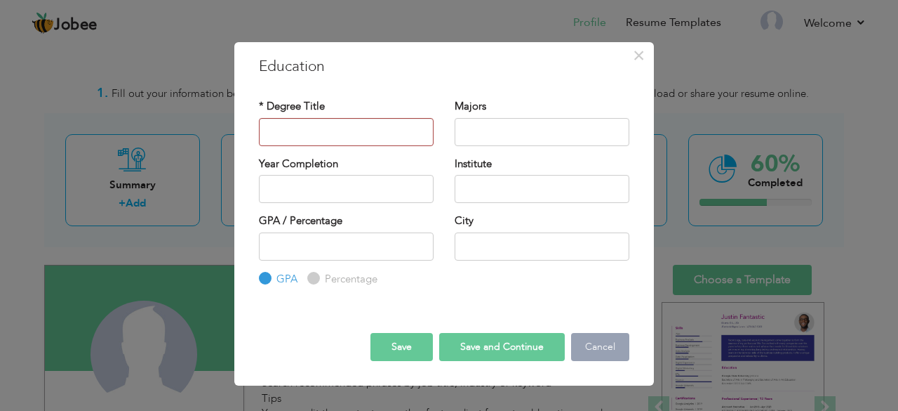
click at [625, 339] on button "Cancel" at bounding box center [600, 347] width 58 height 28
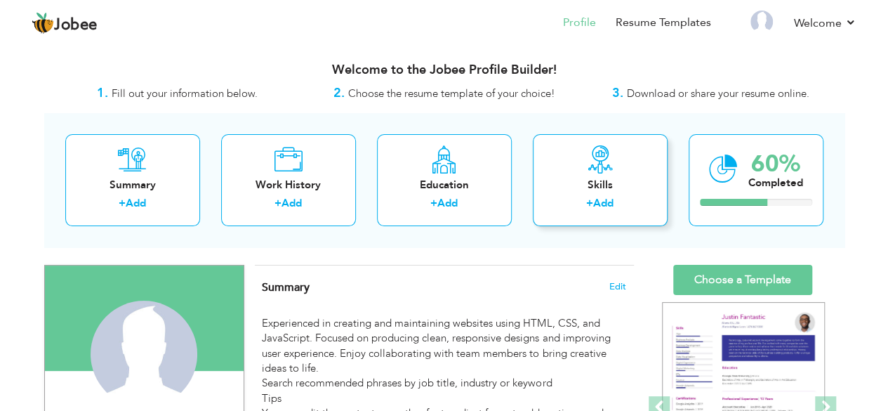
click at [570, 204] on div "+ Add" at bounding box center [600, 205] width 112 height 18
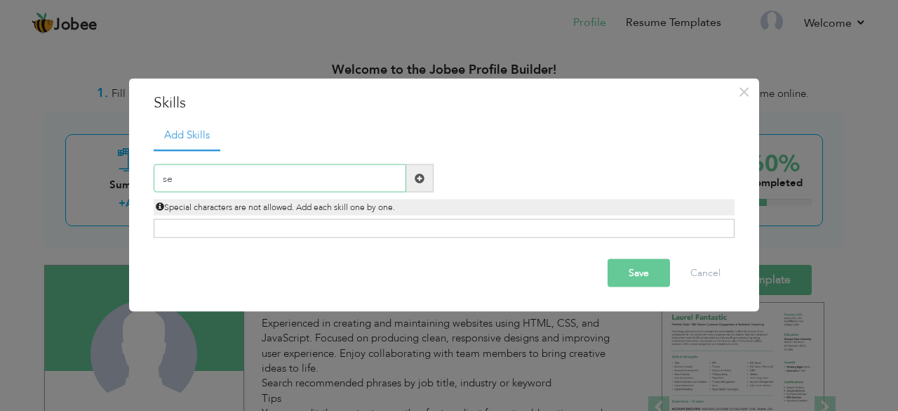
type input "s"
paste input "Basic Web Developer Search engine optimisation"
click at [257, 178] on input "Basic Web Developer Search engine optimisation" at bounding box center [280, 178] width 253 height 28
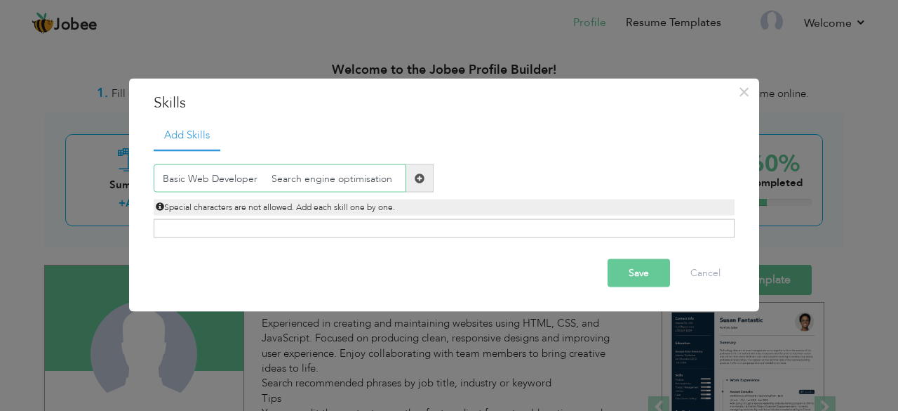
drag, startPoint x: 257, startPoint y: 178, endPoint x: 140, endPoint y: 166, distance: 117.2
click at [140, 166] on div "× Skills Add Skills Basic Web Developer Search engine optimisation" at bounding box center [444, 195] width 630 height 234
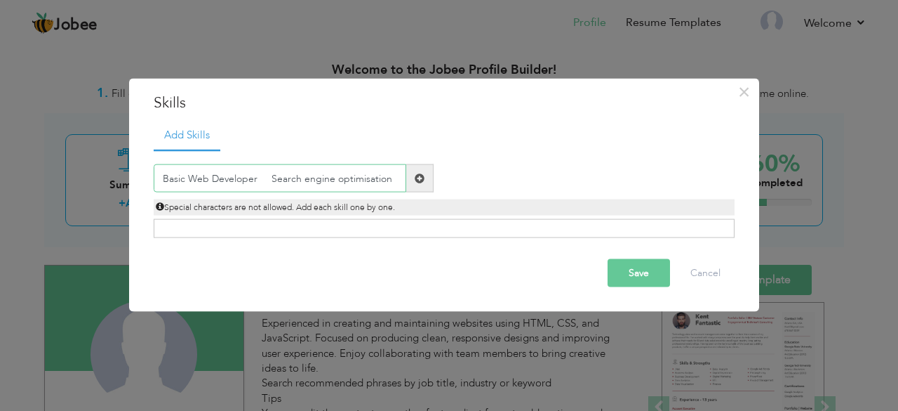
type input "Search engine optimisation"
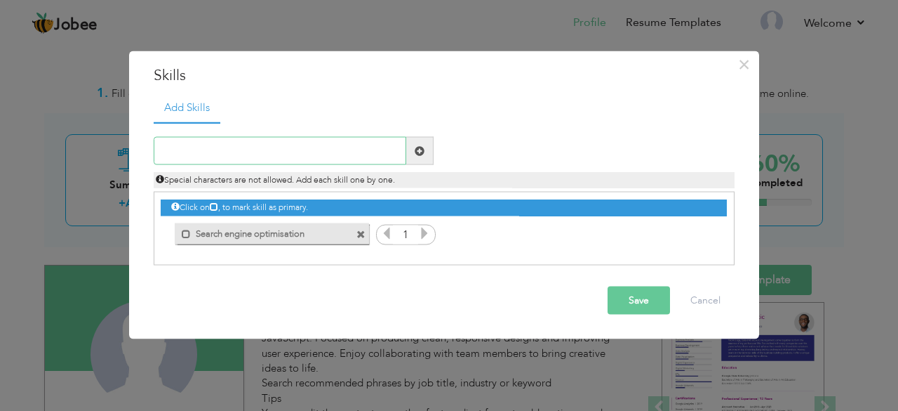
paste input "Basic Web Developer"
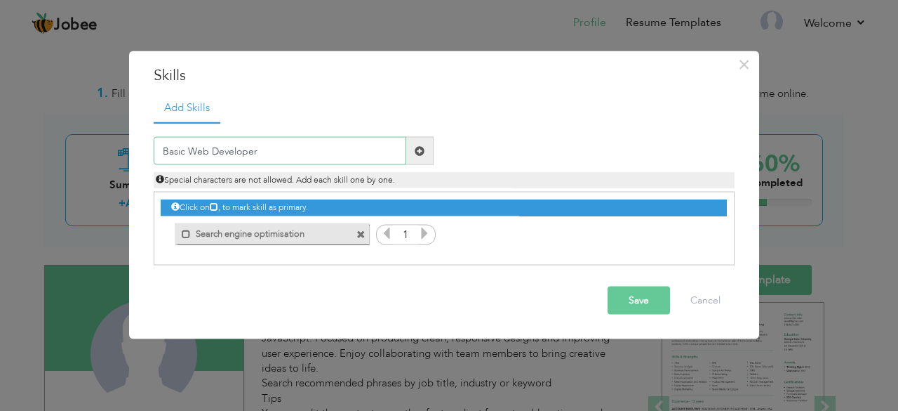
type input "Basic Web Developer"
click at [628, 303] on button "Save" at bounding box center [639, 300] width 62 height 28
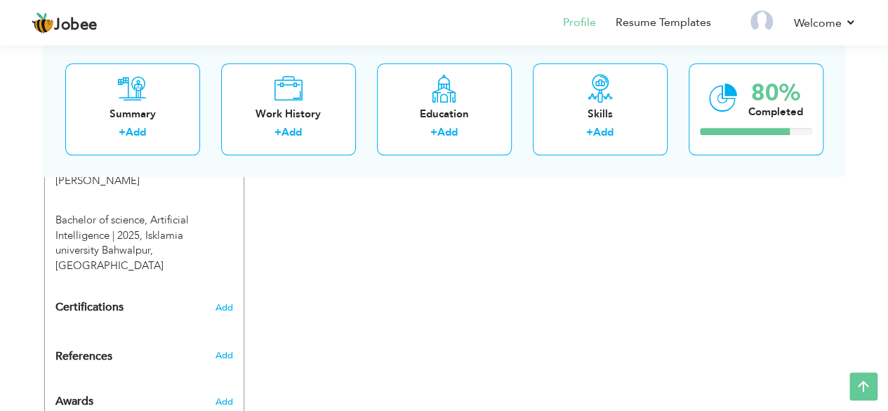
scroll to position [736, 0]
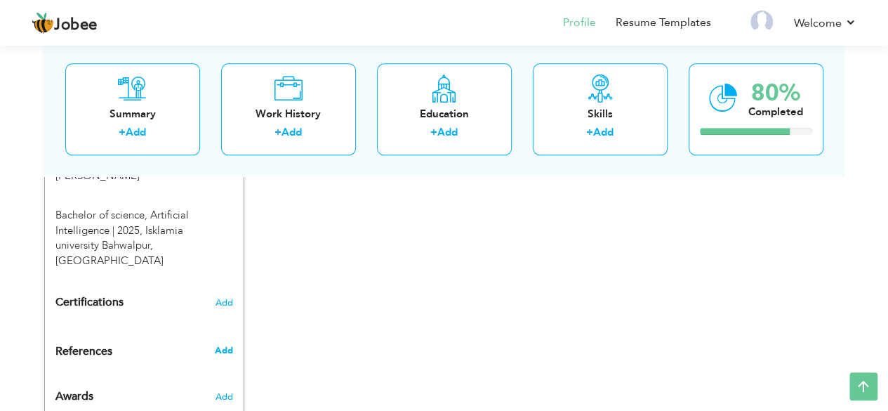
click at [227, 344] on span "Add" at bounding box center [223, 350] width 18 height 13
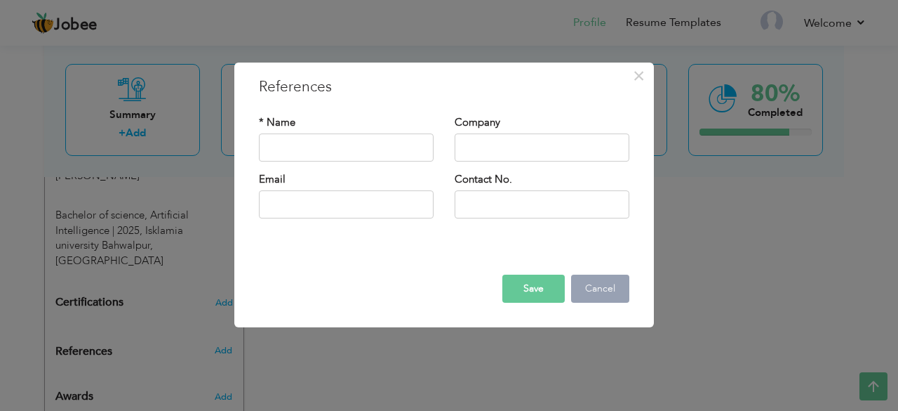
click at [592, 277] on button "Cancel" at bounding box center [600, 288] width 58 height 28
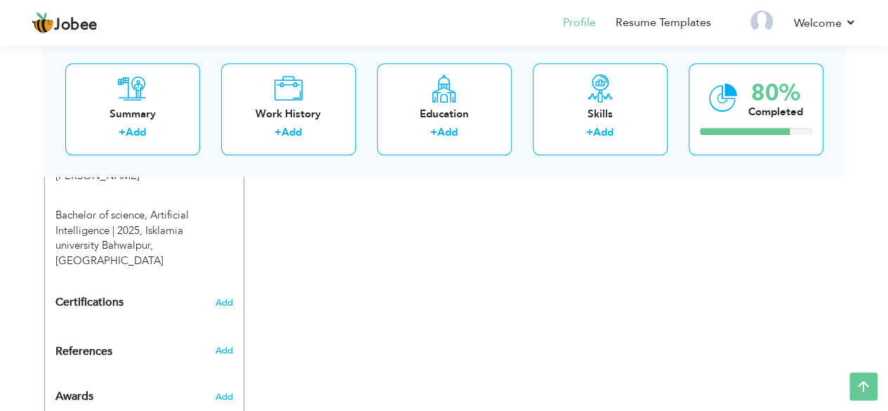
drag, startPoint x: 50, startPoint y: 255, endPoint x: 239, endPoint y: 269, distance: 189.3
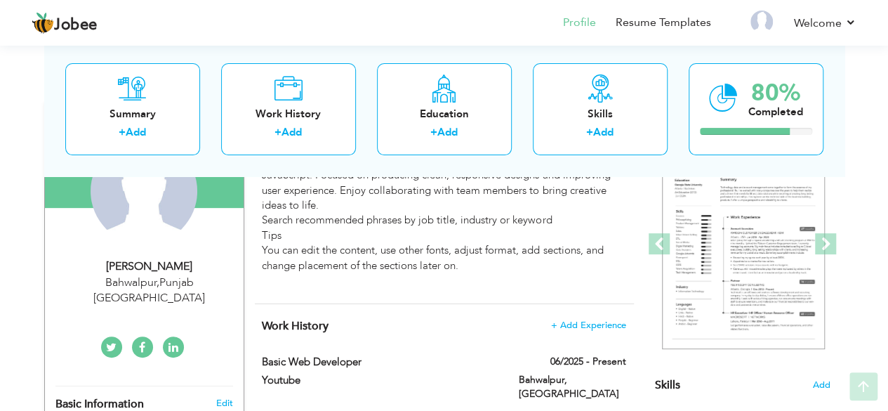
scroll to position [165, 0]
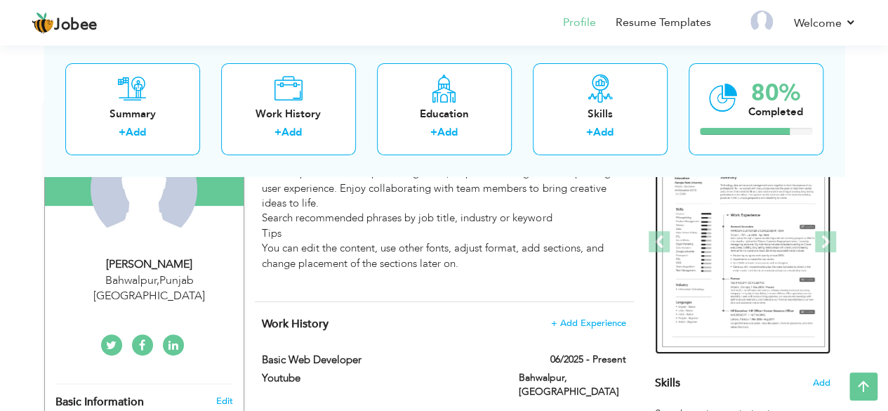
click at [713, 290] on img at bounding box center [743, 242] width 163 height 211
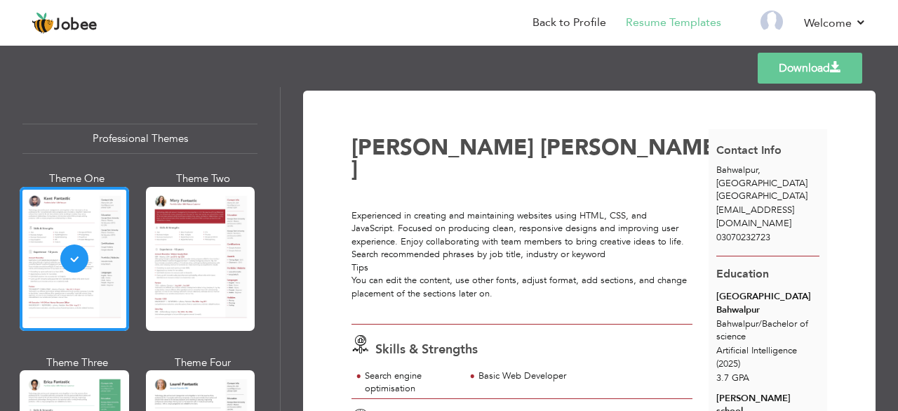
scroll to position [1, 0]
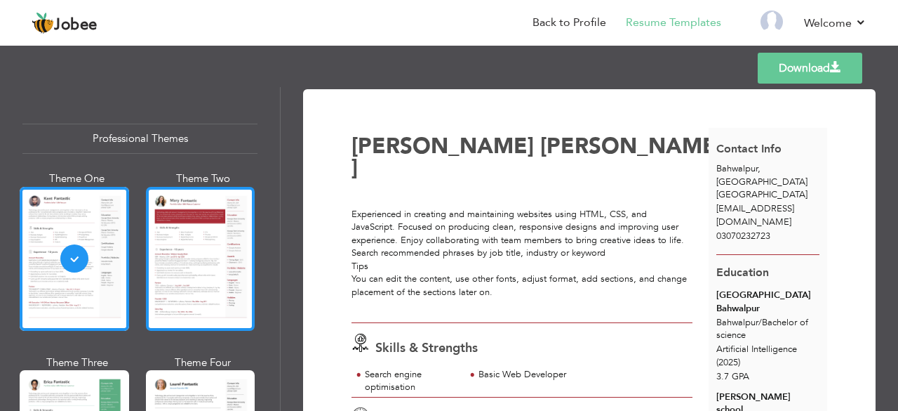
click at [247, 244] on div at bounding box center [200, 259] width 109 height 144
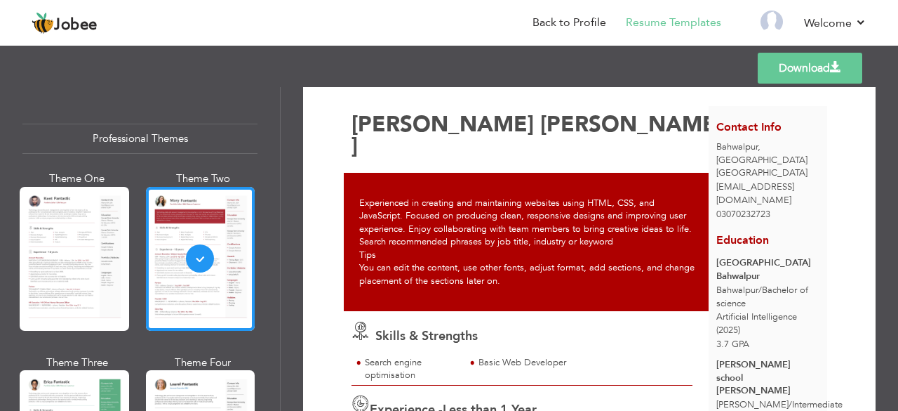
scroll to position [0, 0]
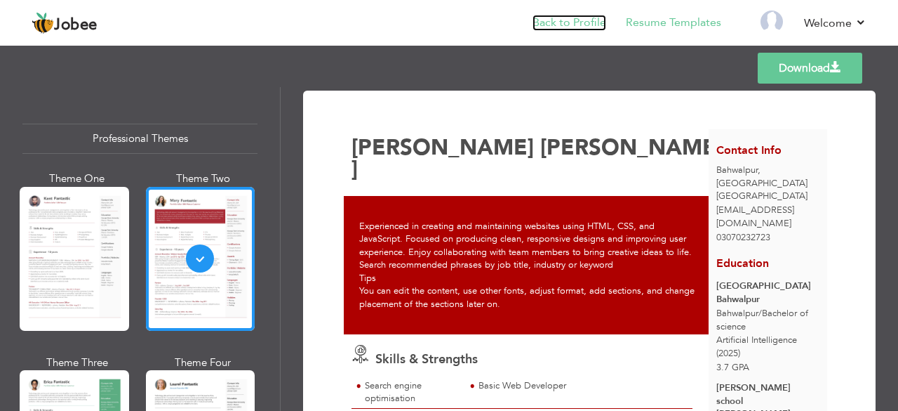
click at [540, 26] on link "Back to Profile" at bounding box center [570, 23] width 74 height 16
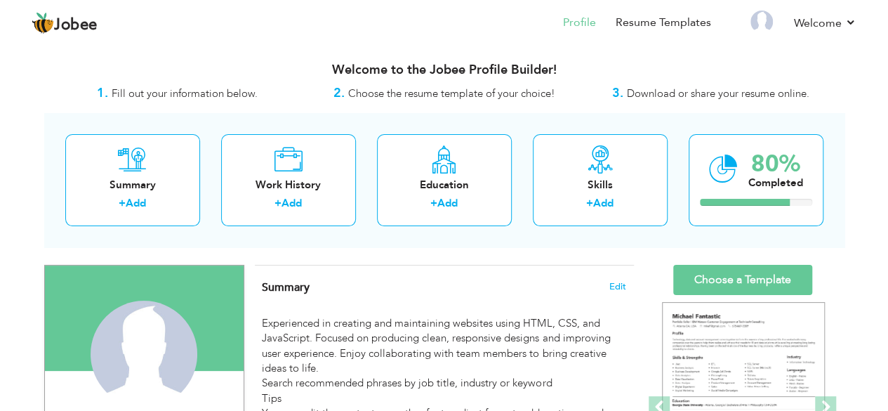
click at [724, 91] on span "Download or share your resume online." at bounding box center [718, 93] width 182 height 14
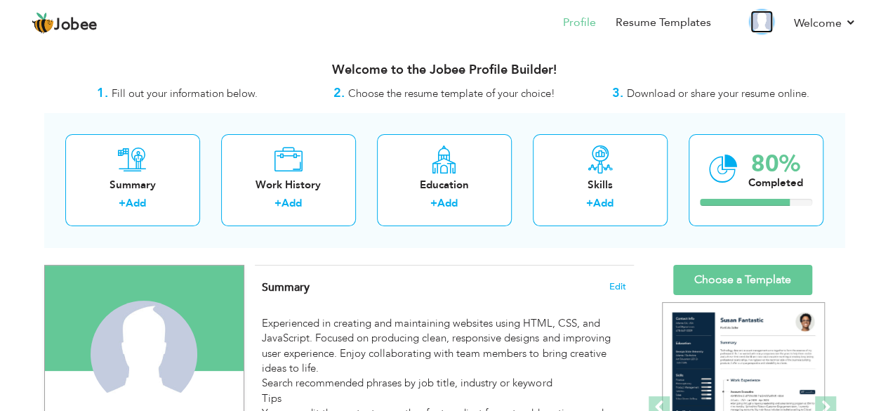
click at [767, 19] on img at bounding box center [761, 22] width 22 height 22
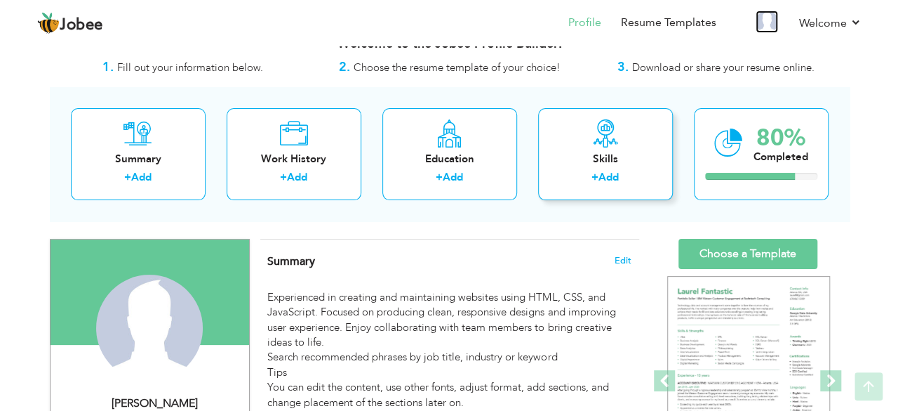
scroll to position [25, 0]
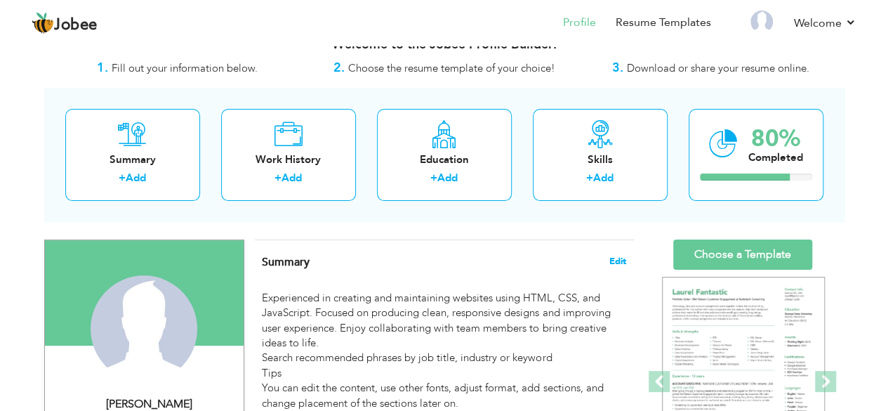
click at [616, 256] on span "Edit" at bounding box center [617, 261] width 17 height 10
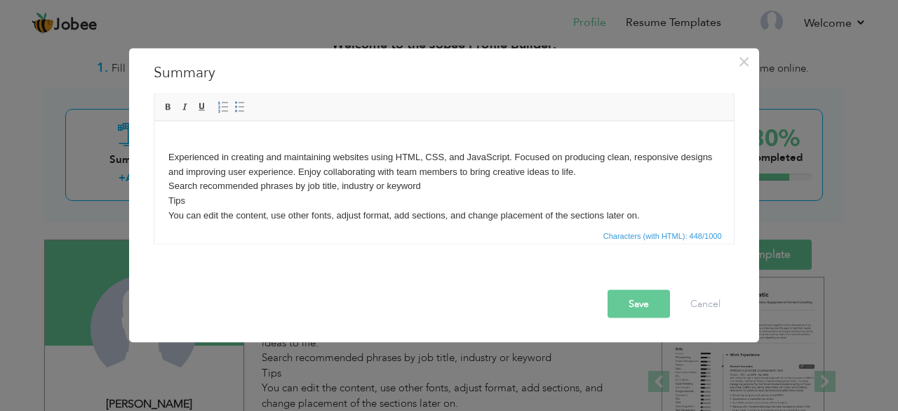
scroll to position [25, 0]
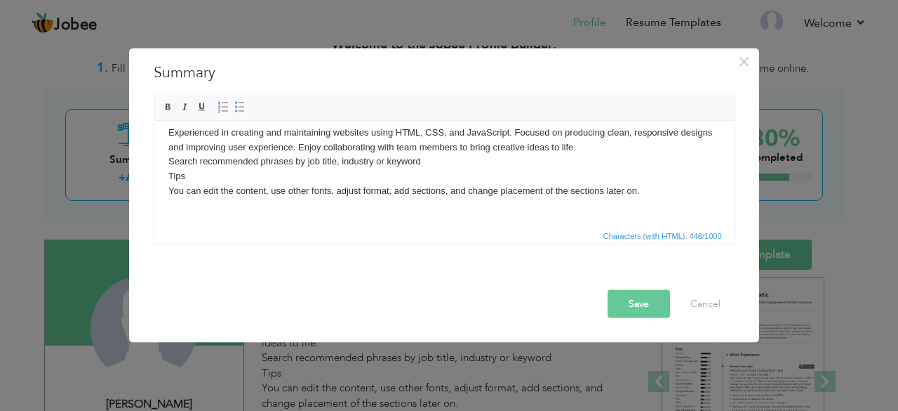
click at [664, 303] on button "Save" at bounding box center [639, 303] width 62 height 28
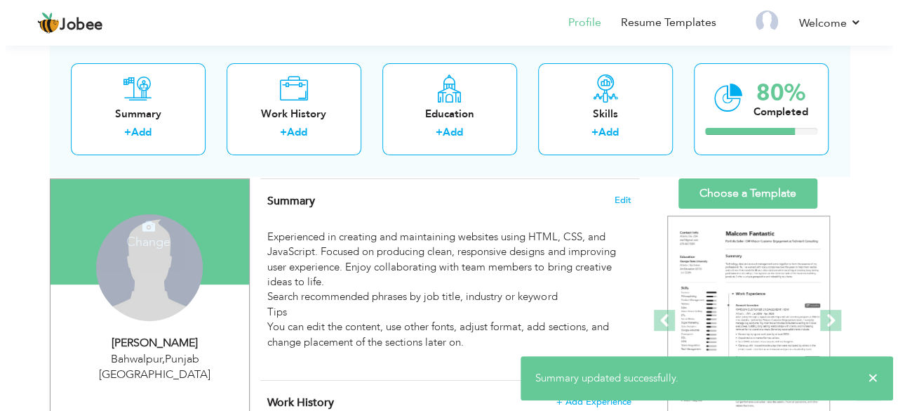
scroll to position [87, 0]
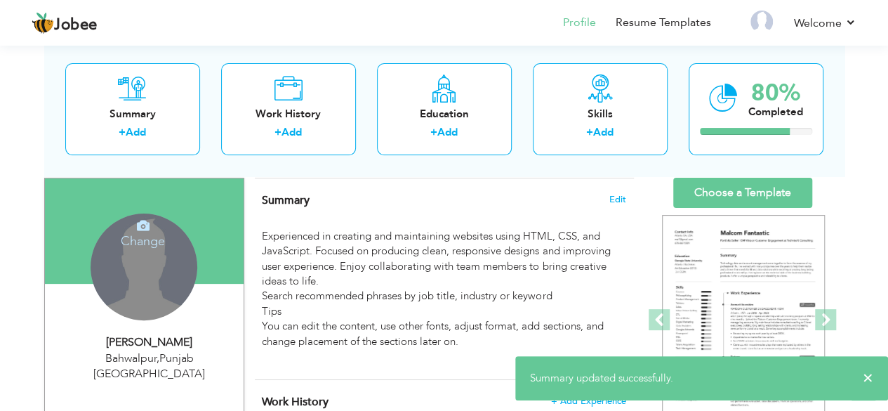
click at [135, 250] on div "Change Remove" at bounding box center [144, 266] width 107 height 107
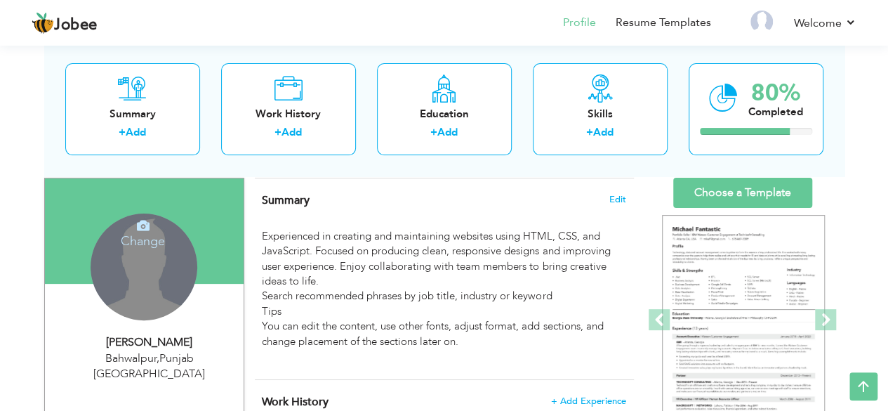
click at [138, 230] on icon at bounding box center [143, 225] width 13 height 13
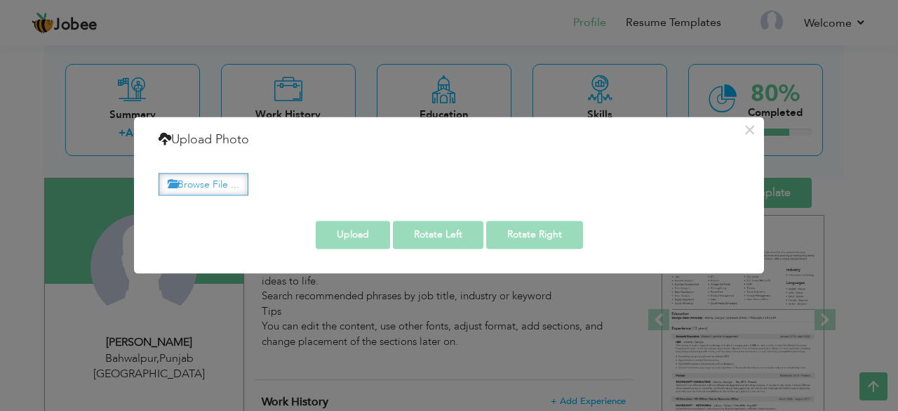
click at [202, 182] on label "Browse File ..." at bounding box center [204, 184] width 90 height 22
click at [0, 0] on input "Browse File ..." at bounding box center [0, 0] width 0 height 0
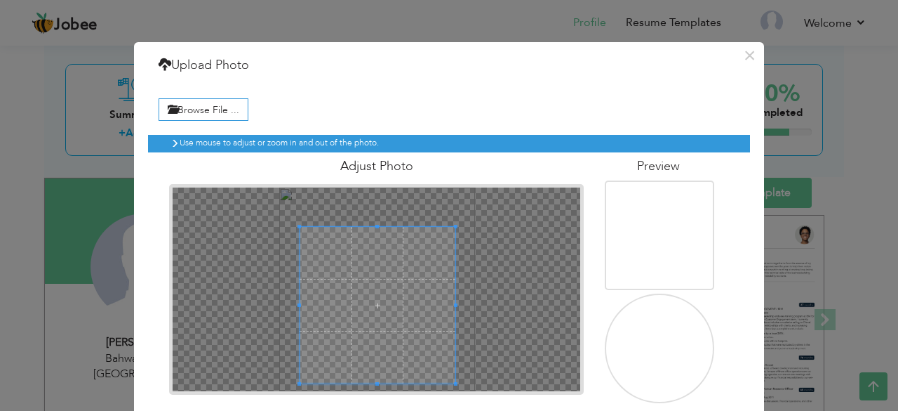
click at [336, 269] on span at bounding box center [378, 305] width 157 height 157
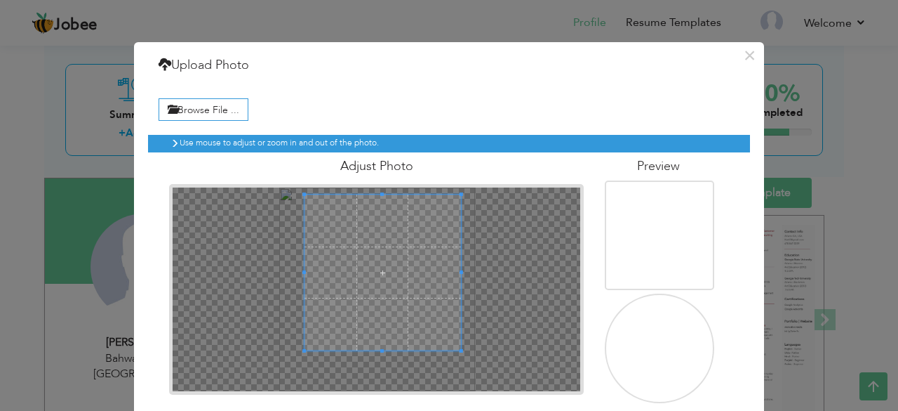
click at [375, 234] on span at bounding box center [383, 272] width 157 height 157
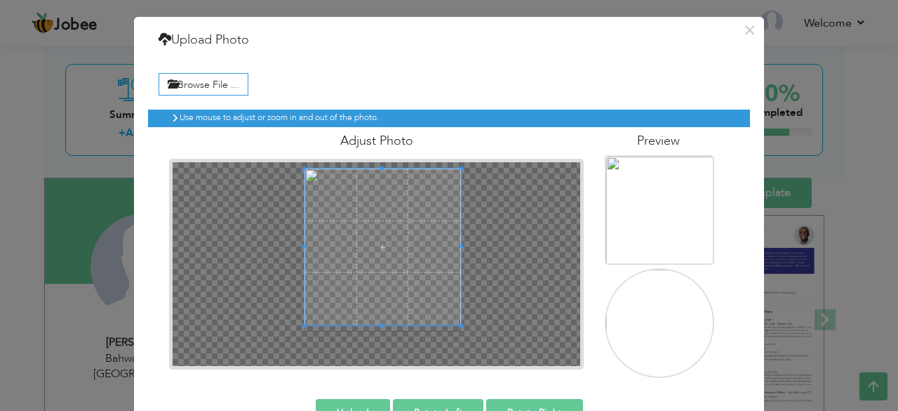
scroll to position [65, 0]
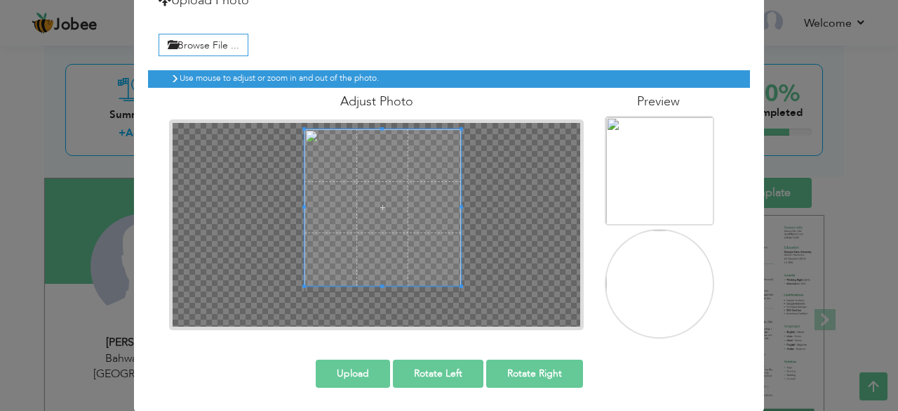
click at [359, 368] on button "Upload" at bounding box center [353, 373] width 74 height 28
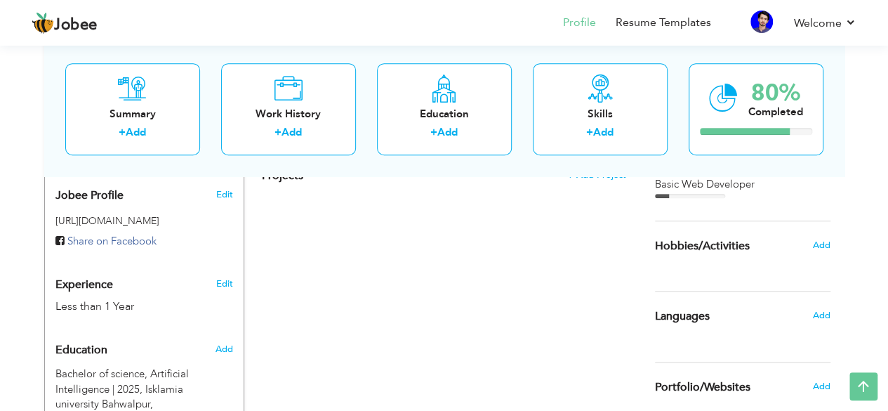
scroll to position [428, 0]
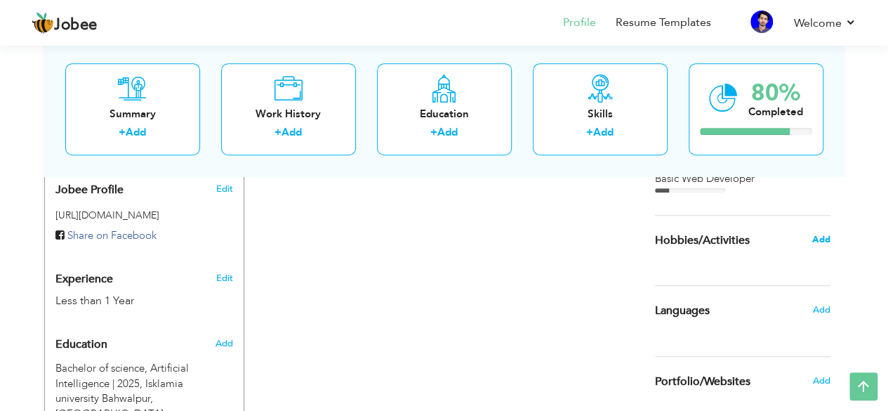
click at [820, 233] on span "Add" at bounding box center [820, 239] width 18 height 13
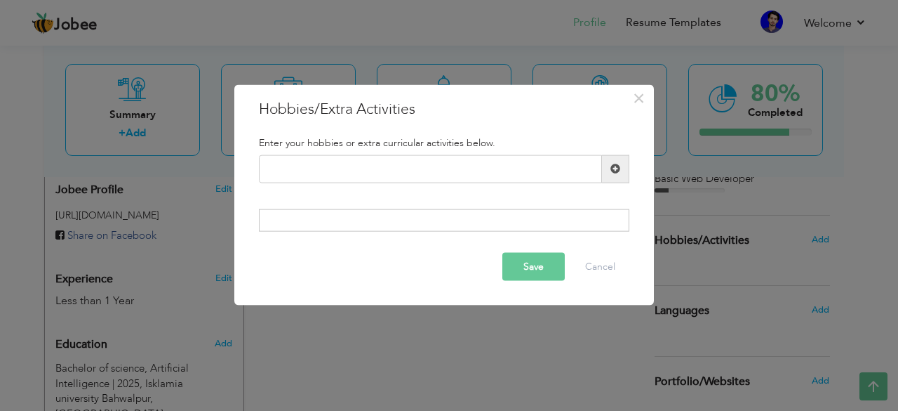
click at [441, 154] on div at bounding box center [444, 168] width 371 height 28
click at [297, 175] on input "text" at bounding box center [430, 168] width 343 height 28
paste input "I am eager to learn Pytho"
type input "I am eager to learn Pytho"
click at [286, 208] on div "Enter your hobbies or extra curricular activities below. I am eager to learn Py…" at bounding box center [444, 184] width 392 height 116
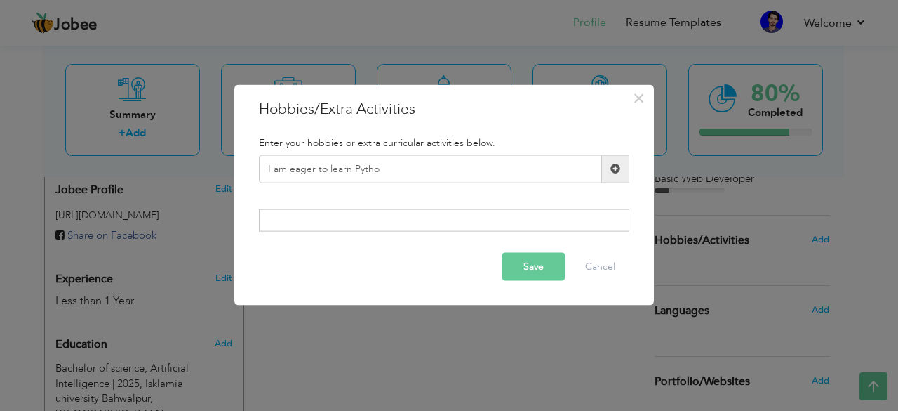
click at [284, 220] on div at bounding box center [444, 220] width 371 height 22
click at [616, 168] on span at bounding box center [616, 169] width 10 height 10
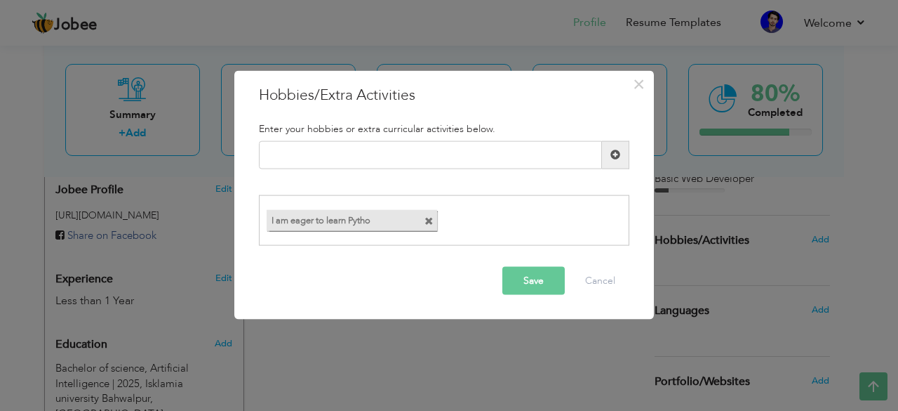
click at [425, 225] on span at bounding box center [429, 221] width 9 height 9
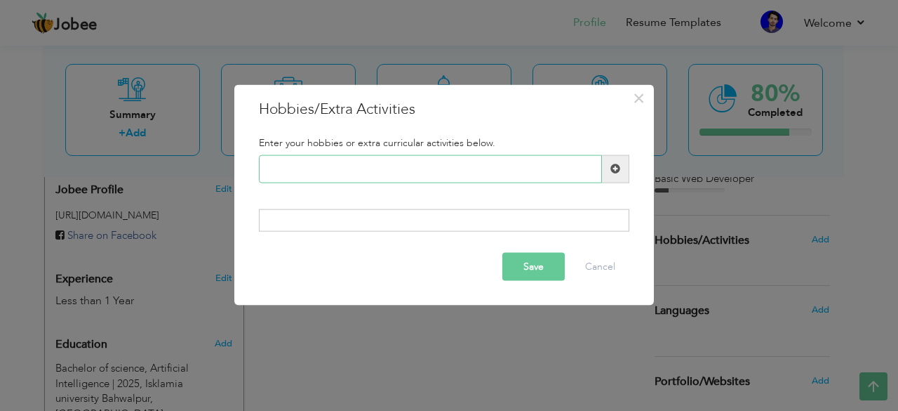
click at [282, 169] on input "text" at bounding box center [430, 168] width 343 height 28
paste input "Python programming langua"
type input "Python programming langua"
click at [547, 281] on div "Save Cancel" at bounding box center [444, 266] width 392 height 49
click at [540, 274] on button "Save" at bounding box center [534, 267] width 62 height 28
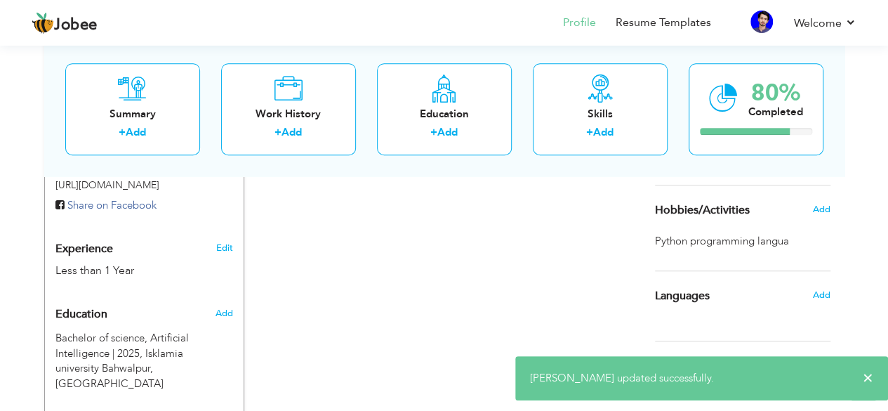
scroll to position [463, 0]
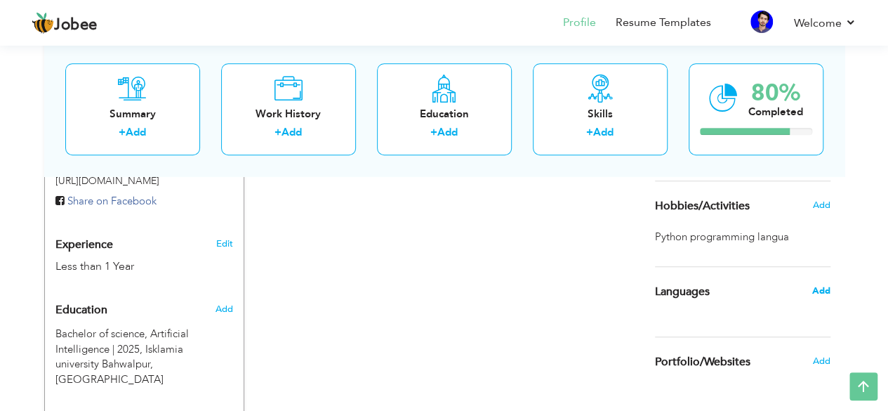
click at [817, 287] on span "Add" at bounding box center [820, 290] width 18 height 13
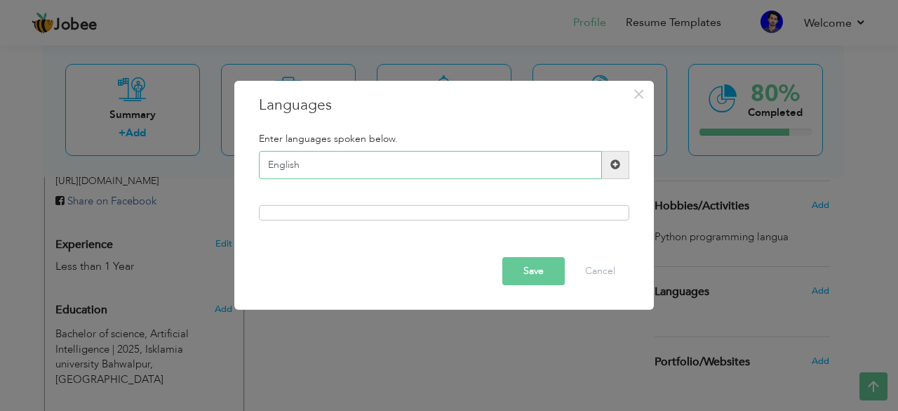
type input "English"
click at [533, 270] on button "Save" at bounding box center [534, 271] width 62 height 28
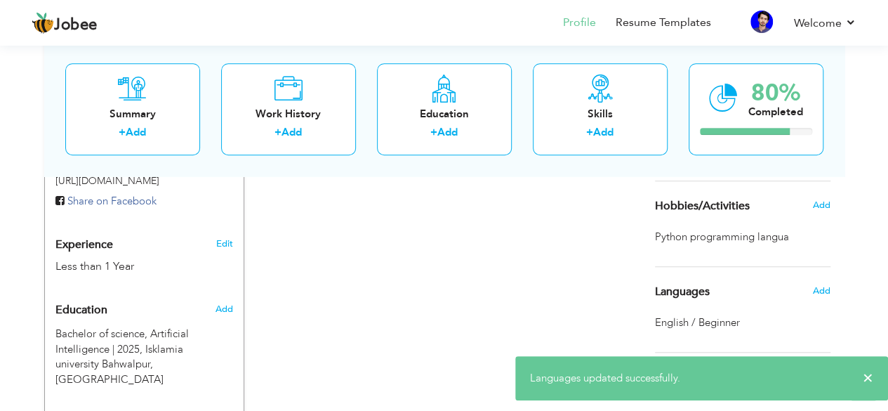
click at [820, 280] on div "Add" at bounding box center [824, 290] width 33 height 27
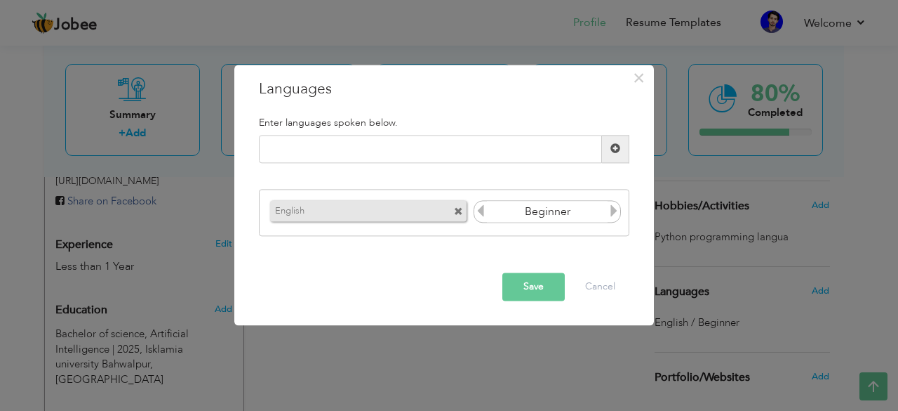
click at [536, 270] on div "Save Cancel" at bounding box center [444, 286] width 392 height 49
click at [531, 280] on button "Save" at bounding box center [534, 286] width 62 height 28
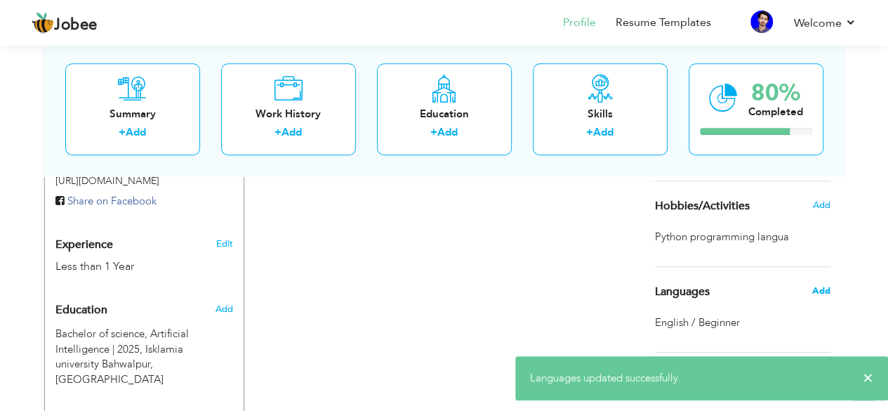
click at [827, 288] on span "Add" at bounding box center [820, 290] width 18 height 13
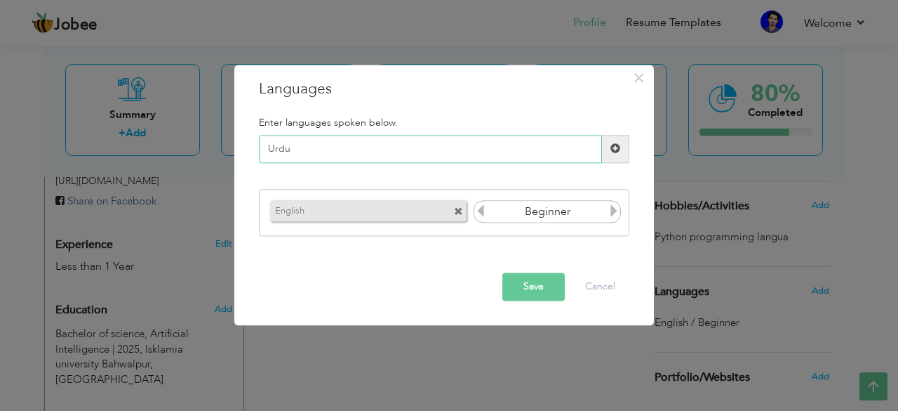
type input "Urdu"
click at [613, 150] on span at bounding box center [616, 149] width 10 height 10
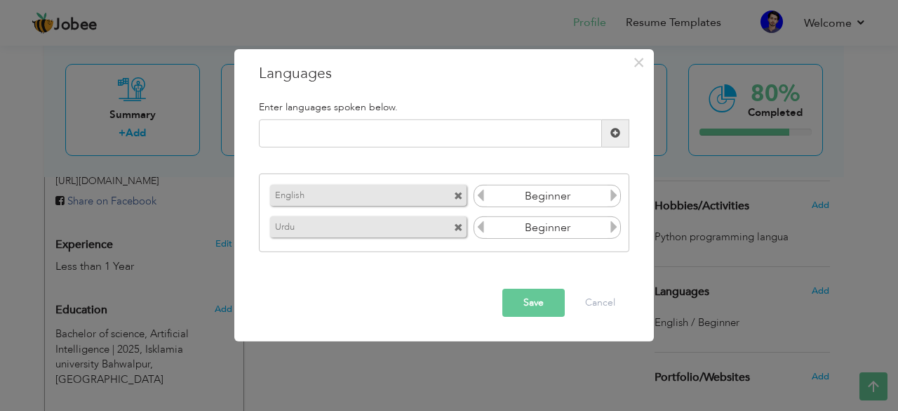
click at [615, 230] on icon at bounding box center [614, 226] width 13 height 13
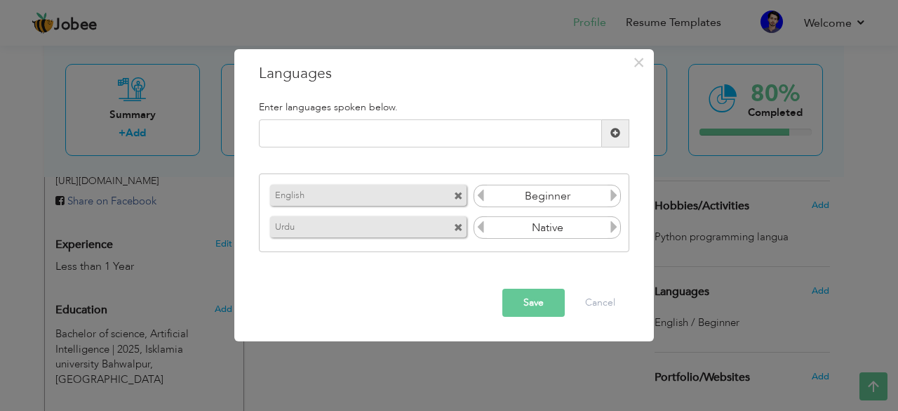
click at [615, 230] on icon at bounding box center [614, 226] width 13 height 13
click at [486, 227] on icon at bounding box center [480, 226] width 13 height 13
click at [614, 237] on span at bounding box center [614, 229] width 13 height 18
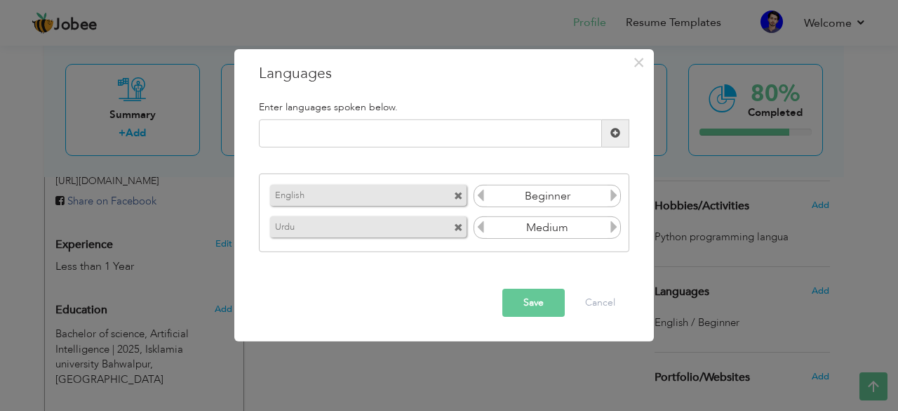
click at [613, 236] on span at bounding box center [614, 229] width 13 height 18
click at [536, 291] on button "Save" at bounding box center [534, 302] width 62 height 28
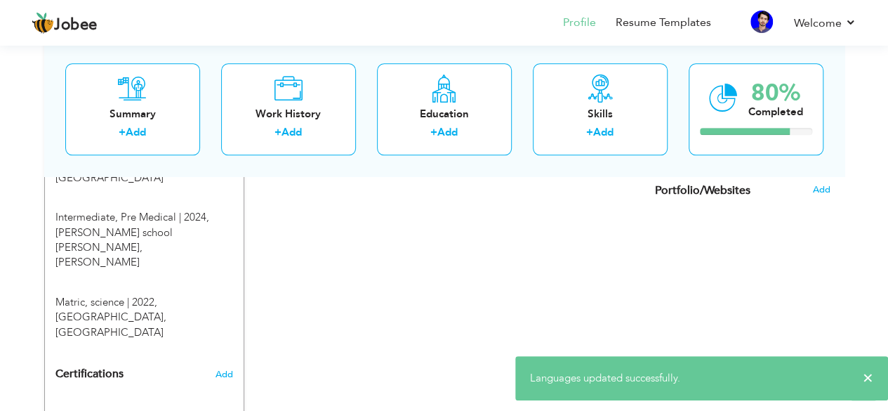
scroll to position [665, 0]
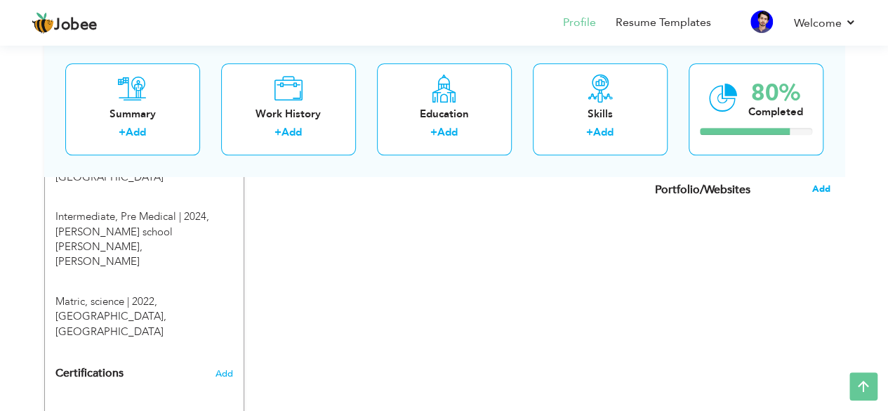
click at [821, 185] on span "Add" at bounding box center [820, 188] width 18 height 13
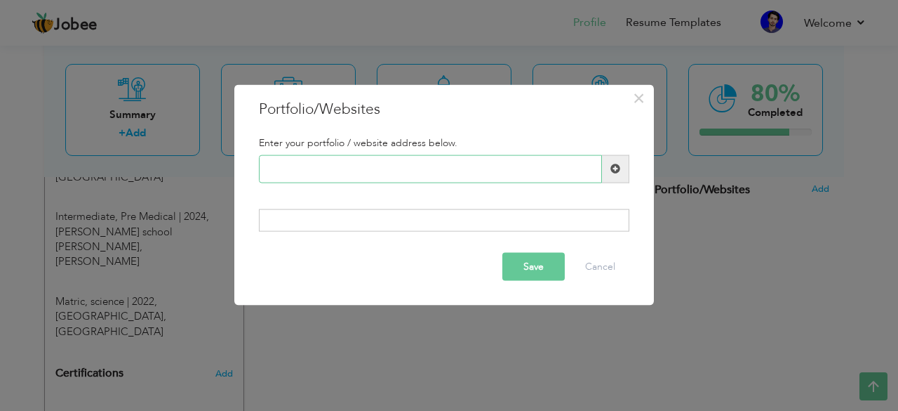
click at [542, 178] on input "text" at bounding box center [430, 168] width 343 height 28
click at [463, 159] on input "text" at bounding box center [430, 168] width 343 height 28
click at [465, 165] on input "text" at bounding box center [430, 168] width 343 height 28
click at [636, 103] on span "×" at bounding box center [639, 97] width 12 height 25
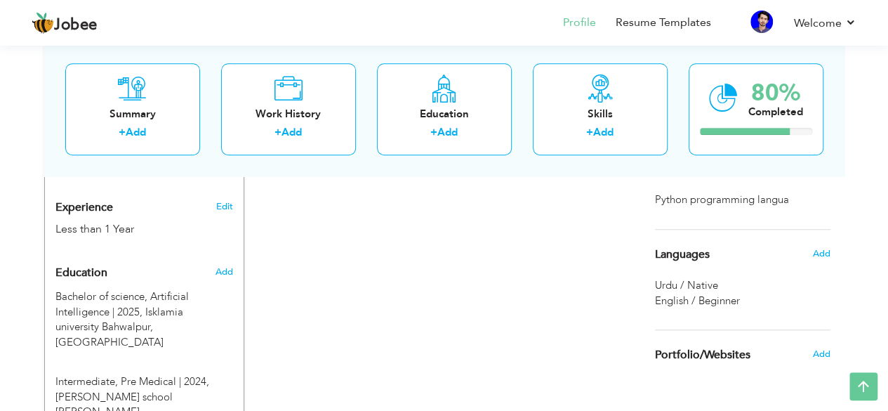
scroll to position [736, 0]
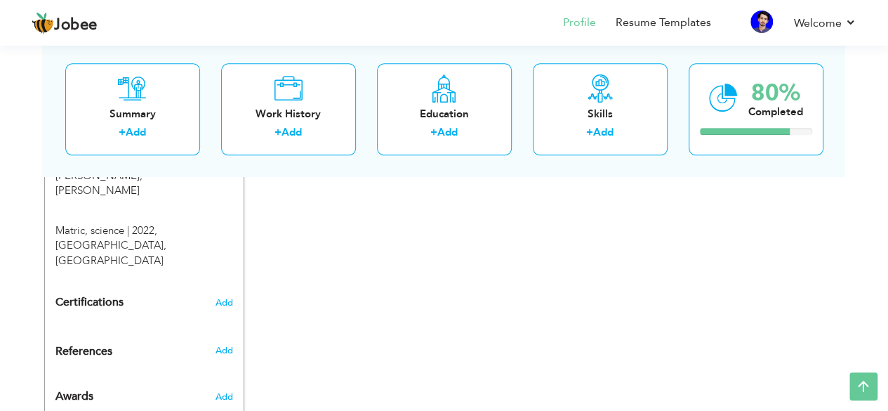
click at [234, 344] on div "Add" at bounding box center [226, 350] width 33 height 13
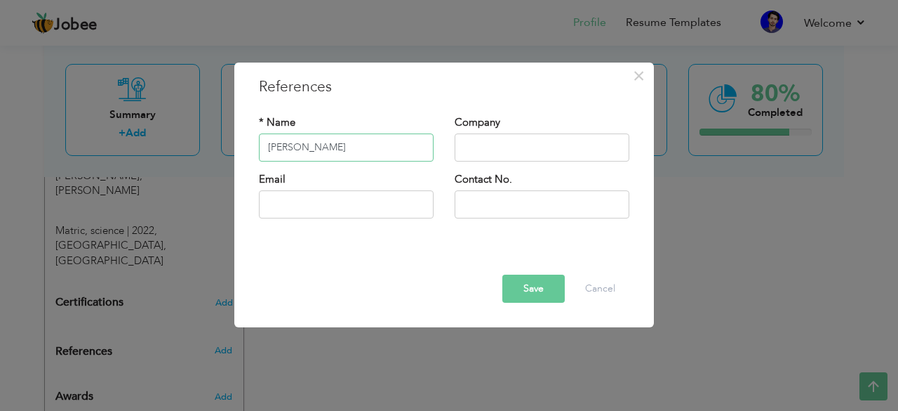
type input "[PERSON_NAME]"
click at [472, 133] on div "Company" at bounding box center [542, 138] width 175 height 46
click at [479, 152] on input "text" at bounding box center [542, 147] width 175 height 28
type input "u"
paste input "Upwork-"
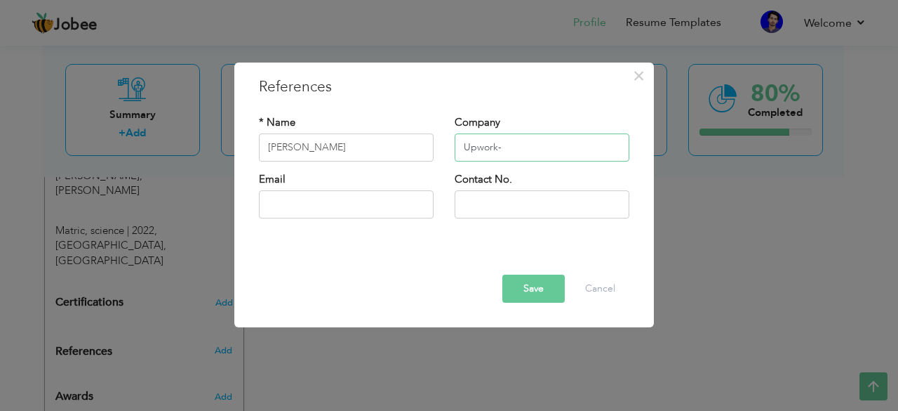
type input "Upwork-"
click at [473, 201] on input "text" at bounding box center [542, 204] width 175 height 28
click at [359, 210] on input "text" at bounding box center [346, 204] width 175 height 28
click at [526, 288] on button "Save" at bounding box center [534, 288] width 62 height 28
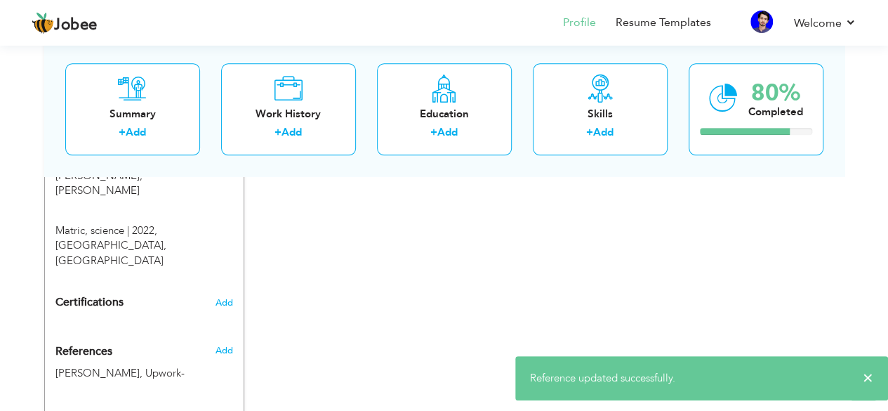
scroll to position [771, 0]
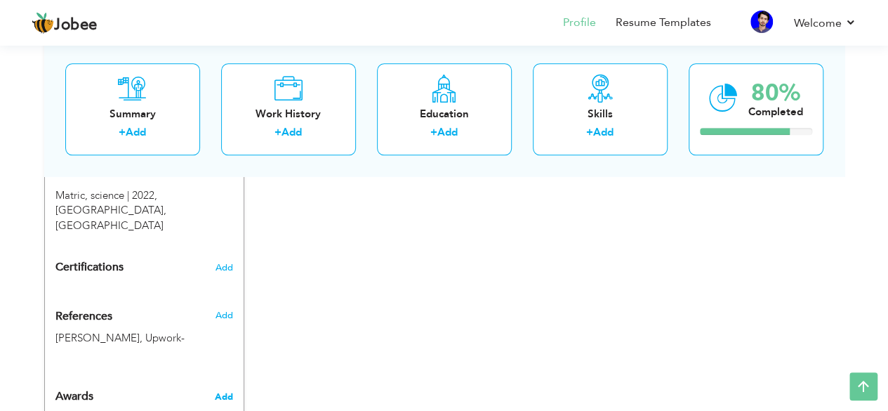
click at [223, 390] on span "Add" at bounding box center [223, 396] width 18 height 13
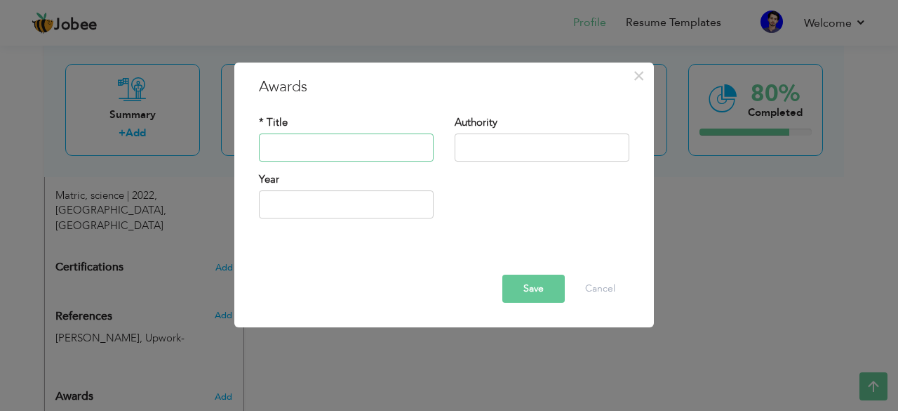
click at [387, 147] on input "text" at bounding box center [346, 147] width 175 height 28
click at [465, 146] on input "text" at bounding box center [542, 147] width 175 height 28
click at [397, 151] on input "text" at bounding box center [346, 147] width 175 height 28
click at [589, 293] on button "Cancel" at bounding box center [600, 288] width 58 height 28
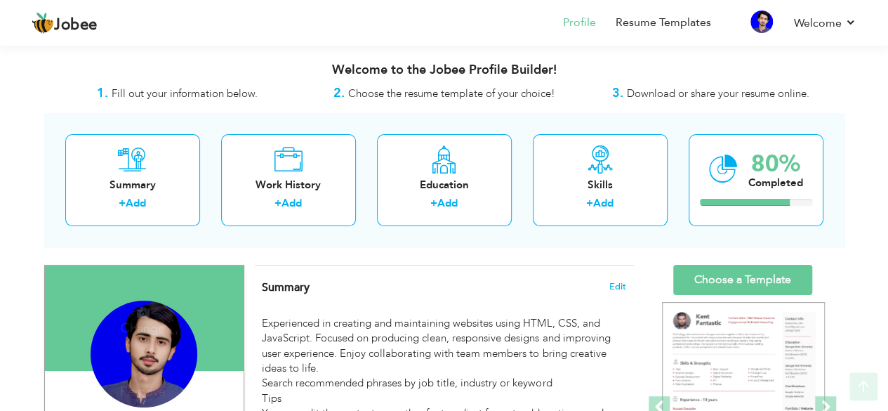
scroll to position [105, 0]
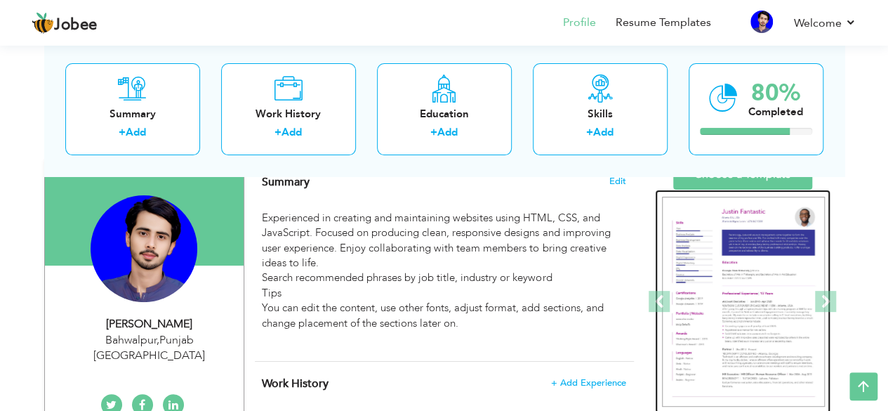
click at [696, 292] on img at bounding box center [743, 302] width 163 height 211
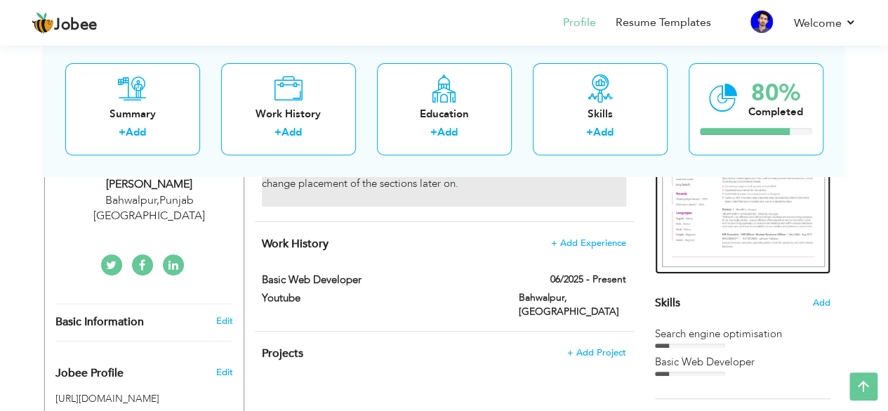
scroll to position [261, 0]
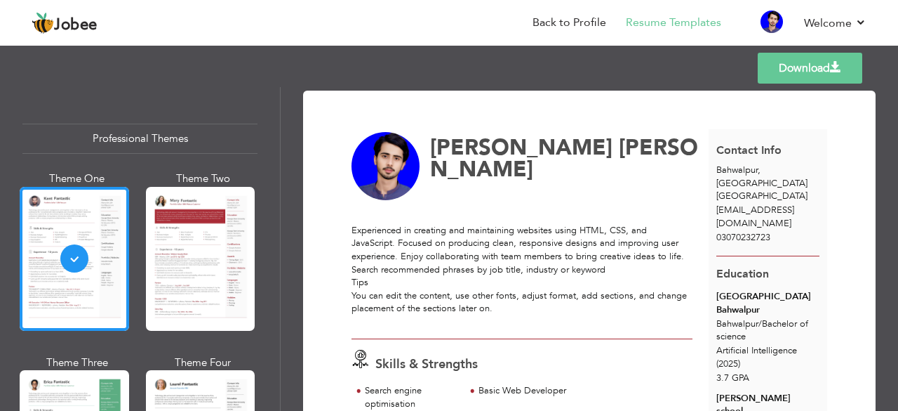
scroll to position [286, 0]
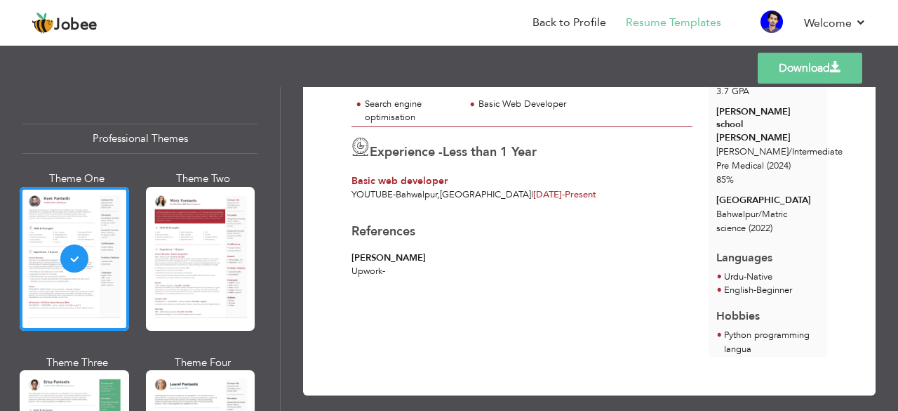
click at [782, 54] on link "Download" at bounding box center [810, 68] width 105 height 31
click at [785, 56] on link "Download" at bounding box center [810, 68] width 105 height 31
